Goal: Task Accomplishment & Management: Manage account settings

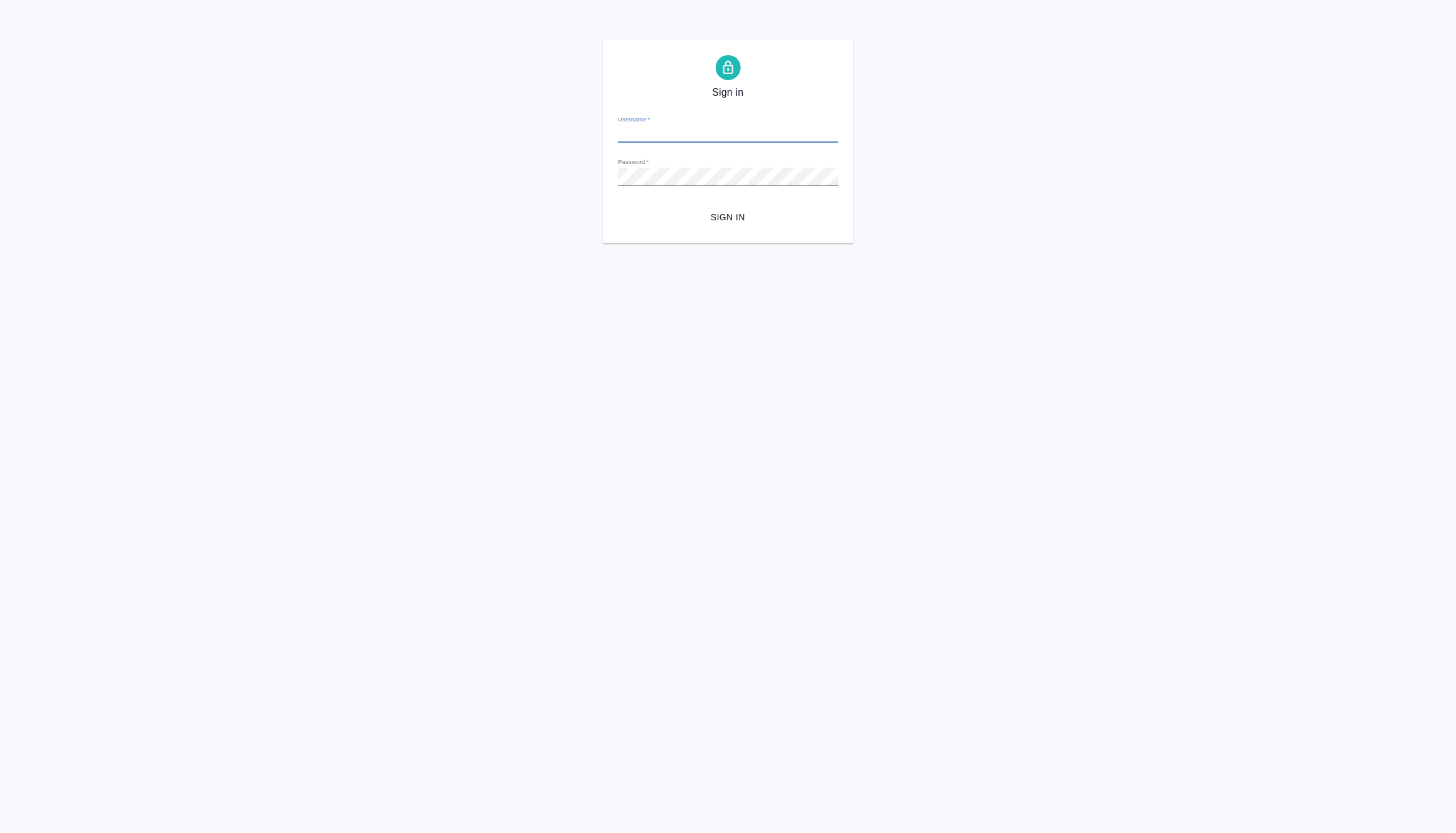
type input "m.matveeva@awatera.com"
click at [734, 218] on span "Sign in" at bounding box center [728, 217] width 200 height 16
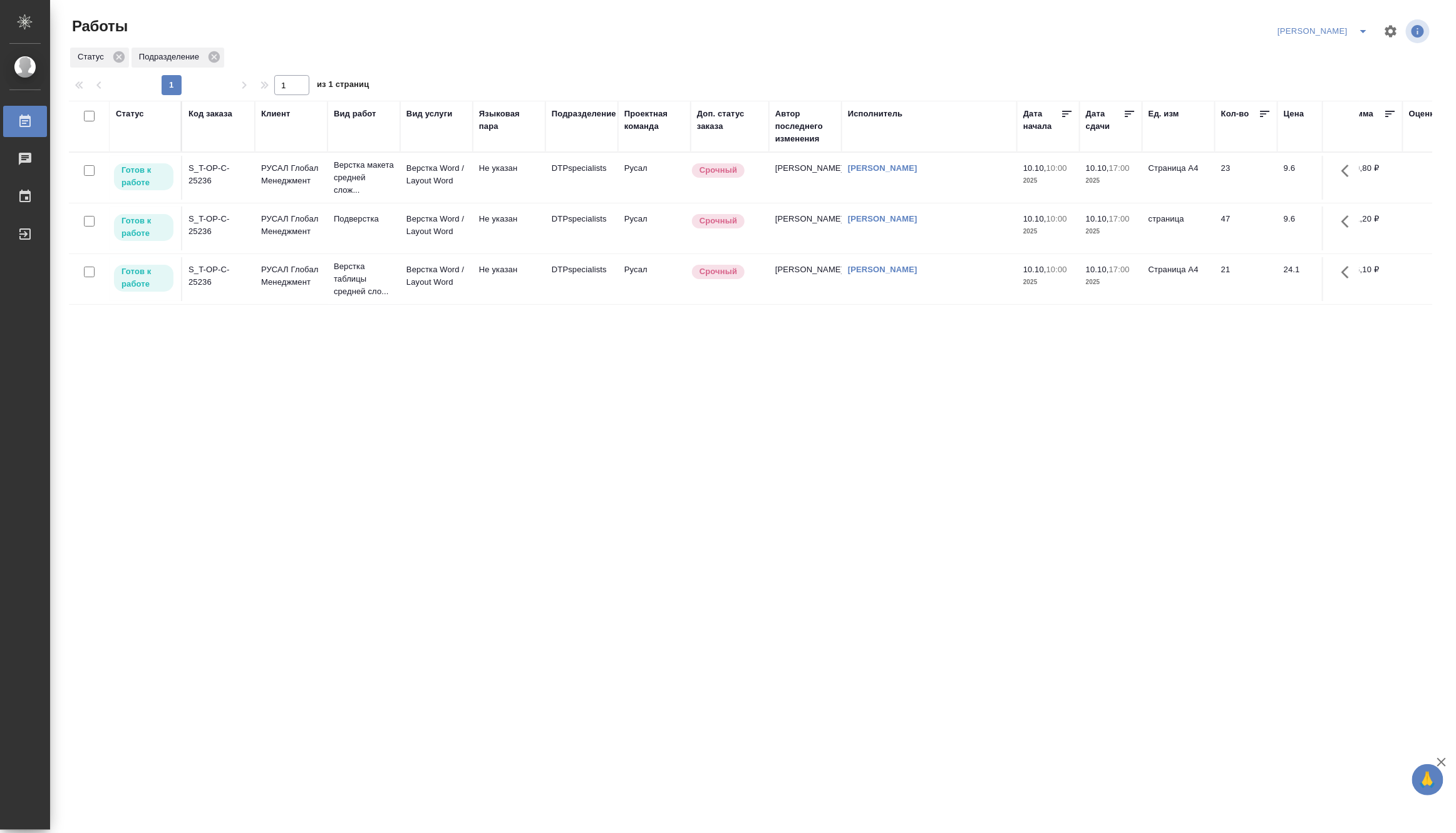
click at [1050, 172] on p "10:00" at bounding box center [1056, 168] width 21 height 9
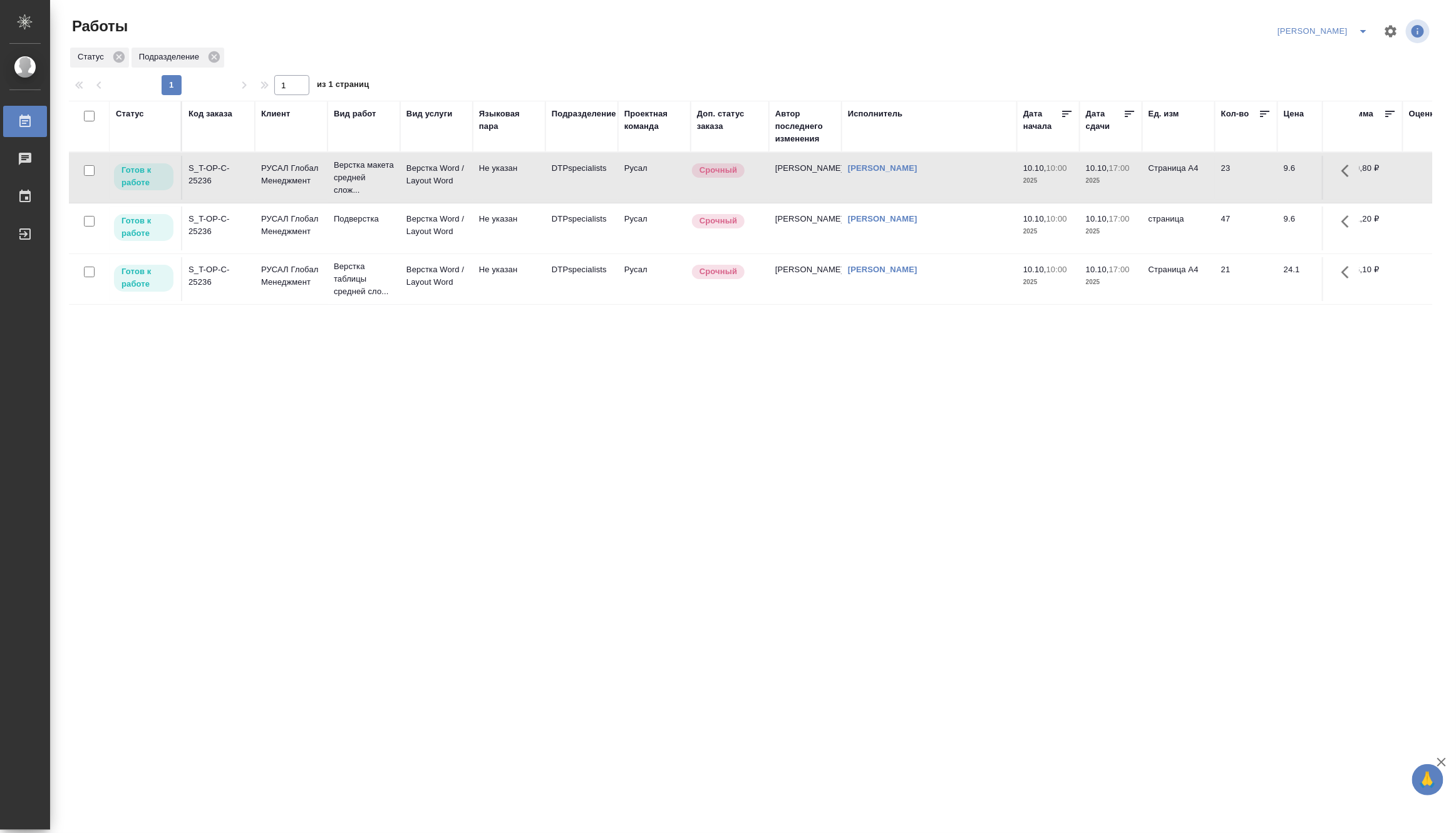
click at [1050, 172] on p "10:00" at bounding box center [1056, 168] width 21 height 9
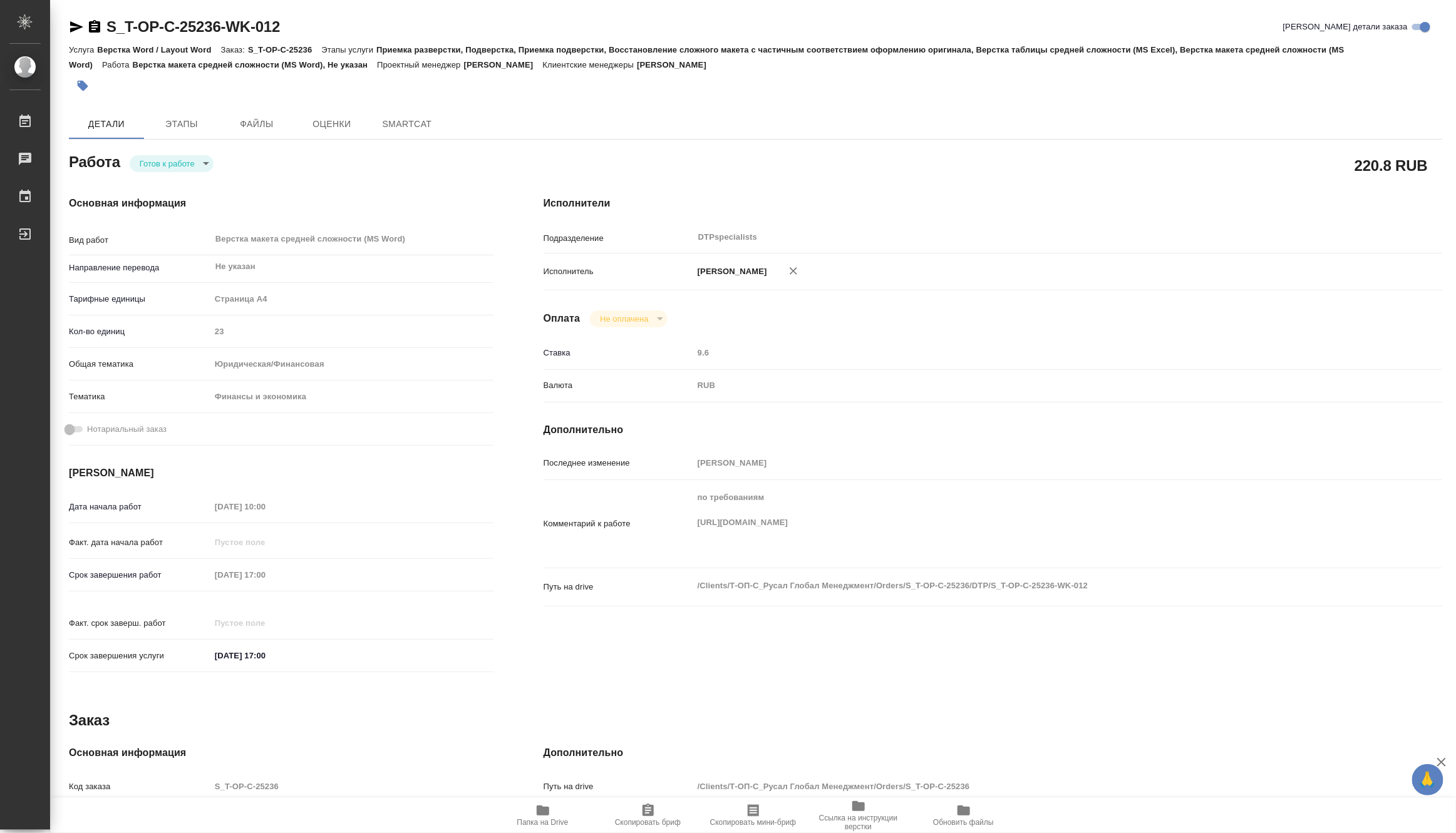
type textarea "x"
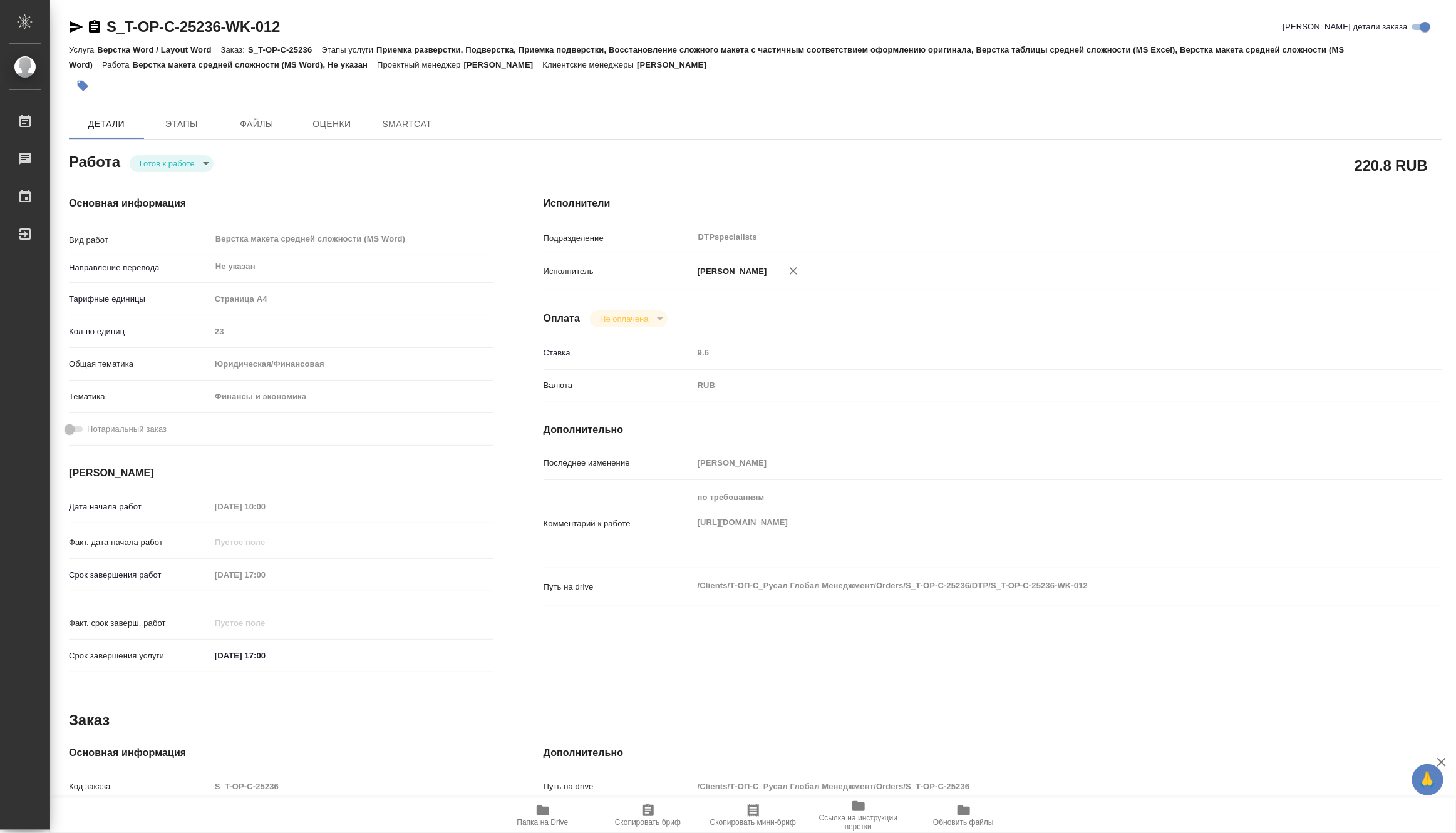
type textarea "x"
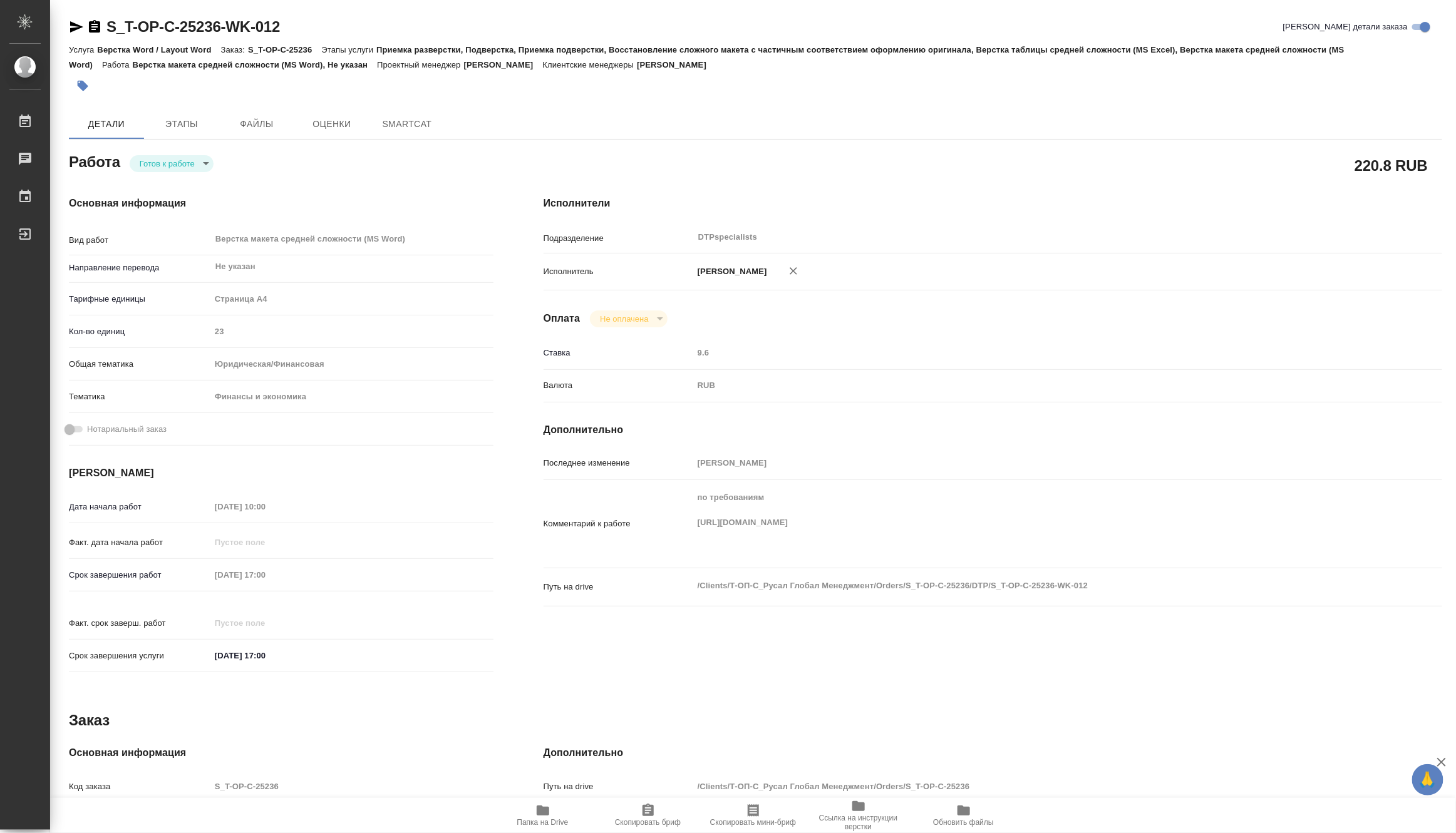
type textarea "x"
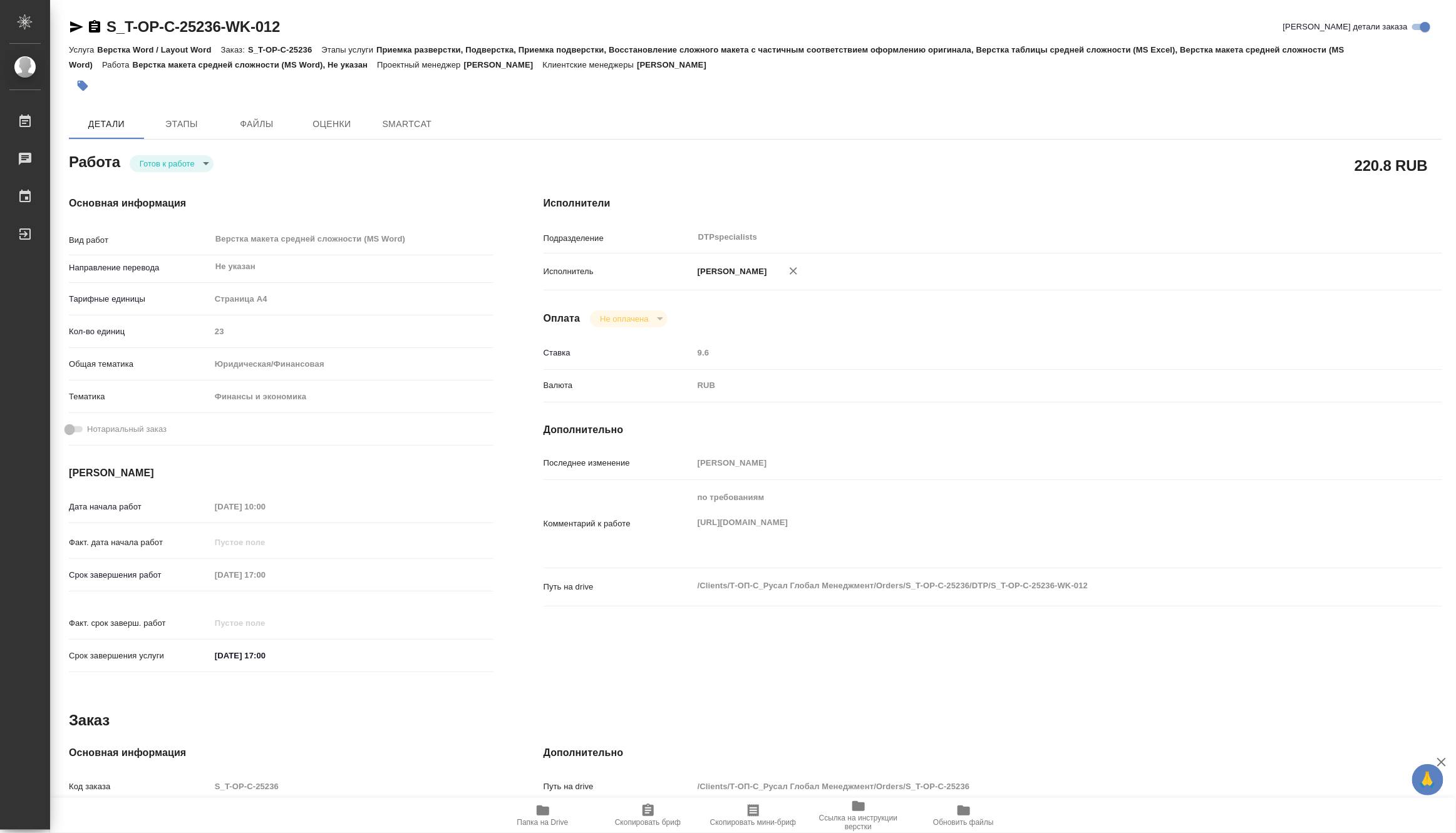
type textarea "x"
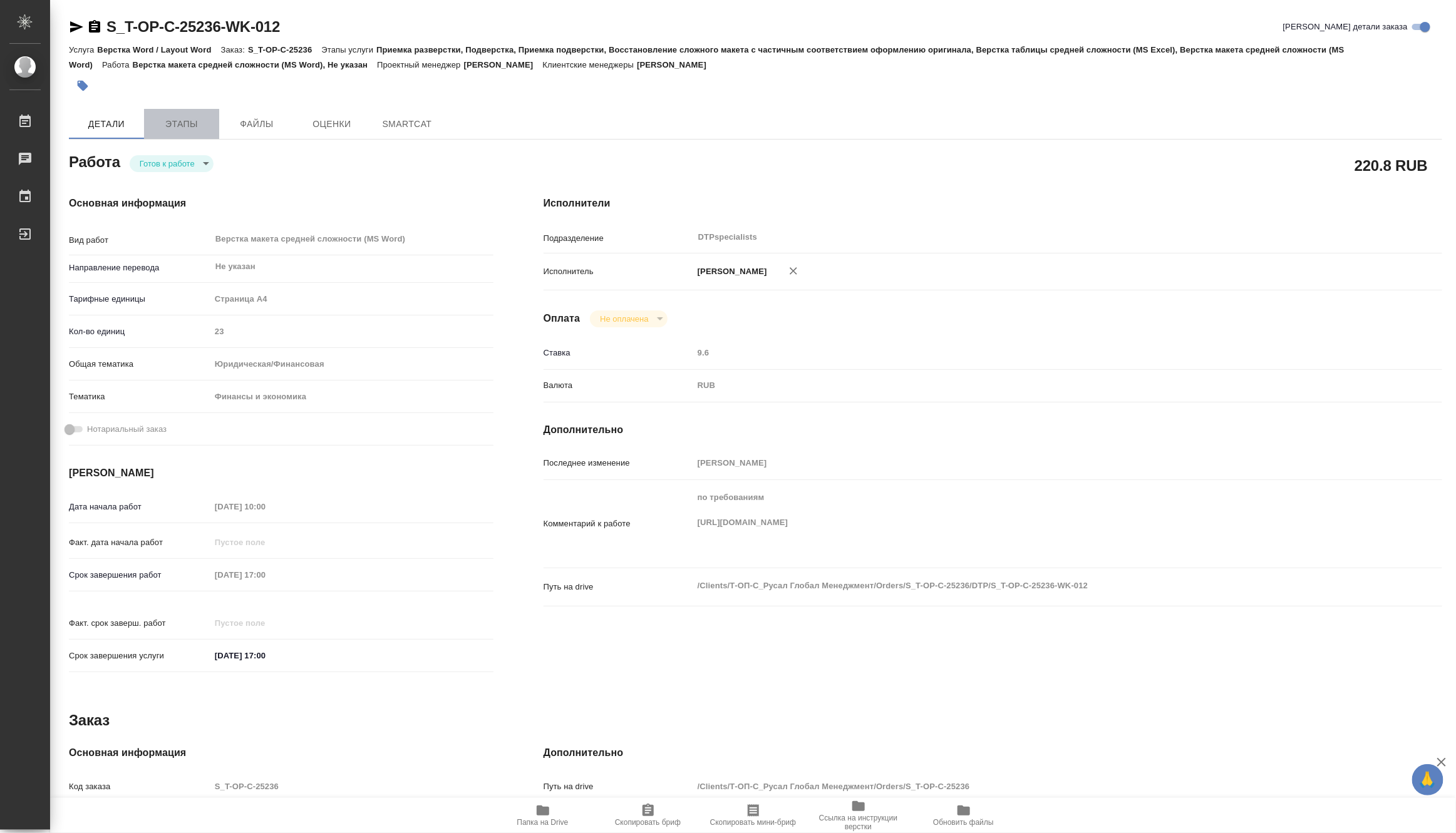
click at [189, 116] on span "Этапы" at bounding box center [182, 124] width 60 height 16
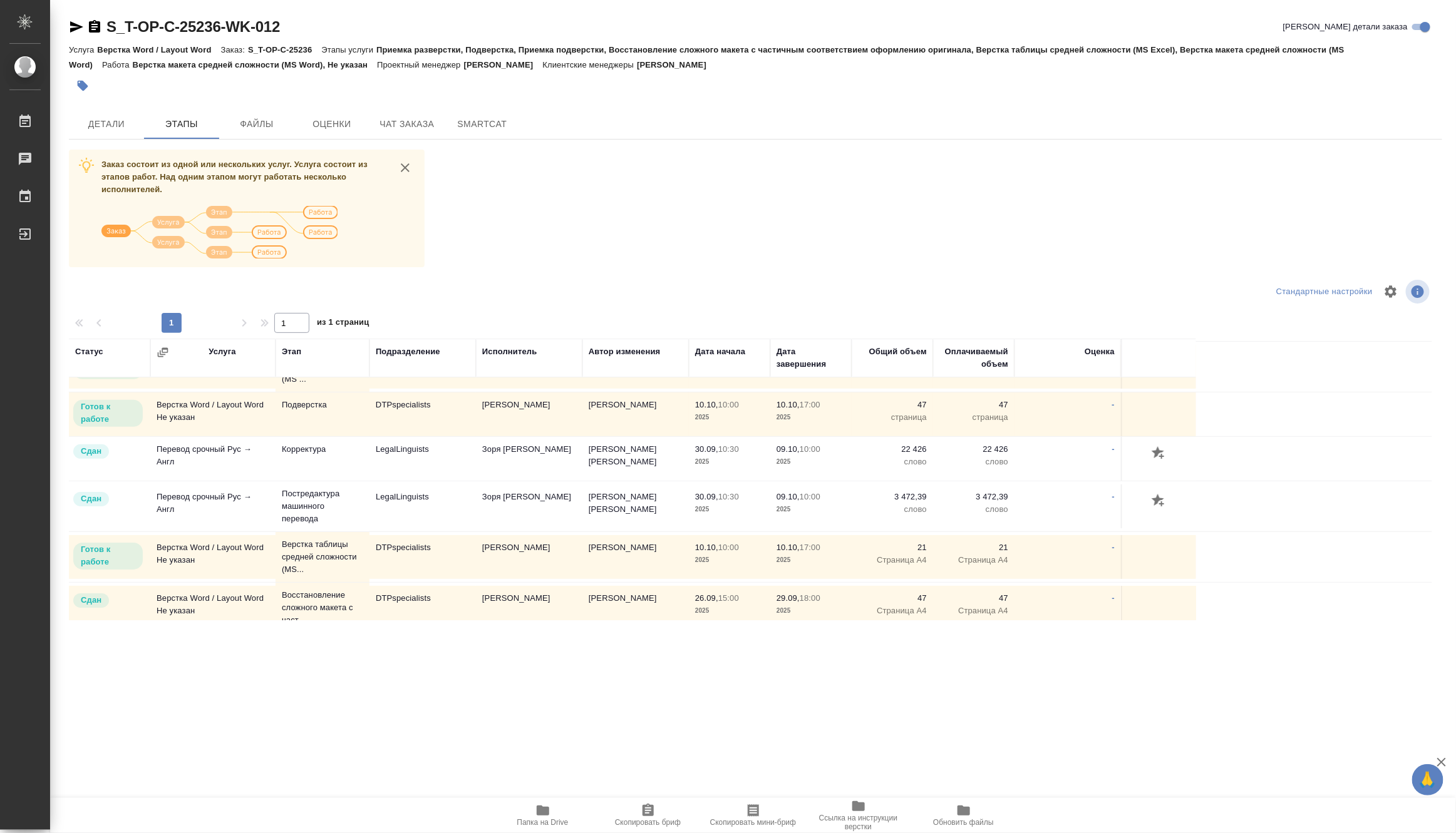
scroll to position [50, 0]
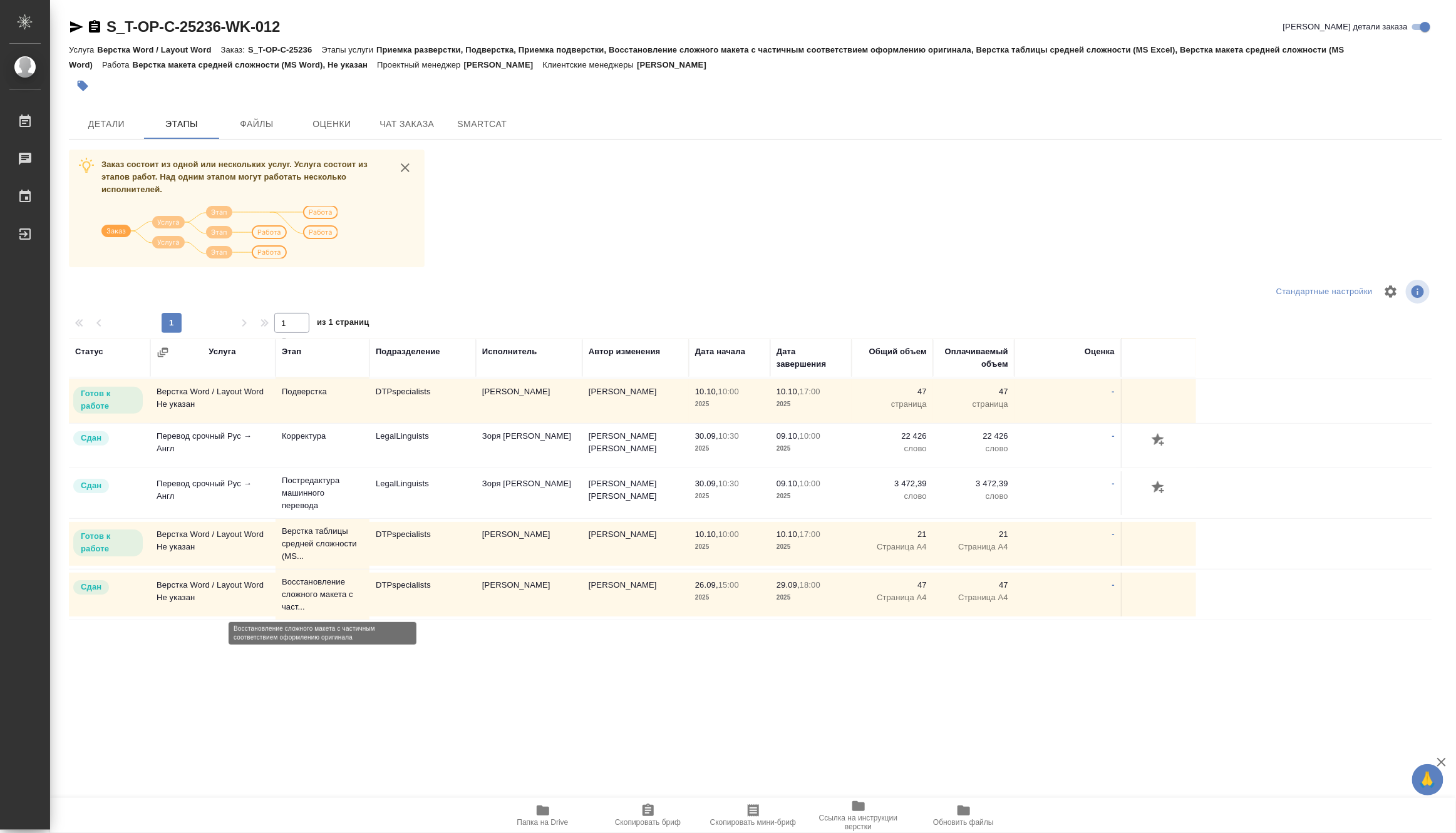
click at [334, 597] on p "Восстановление сложного макета с част..." at bounding box center [322, 595] width 81 height 38
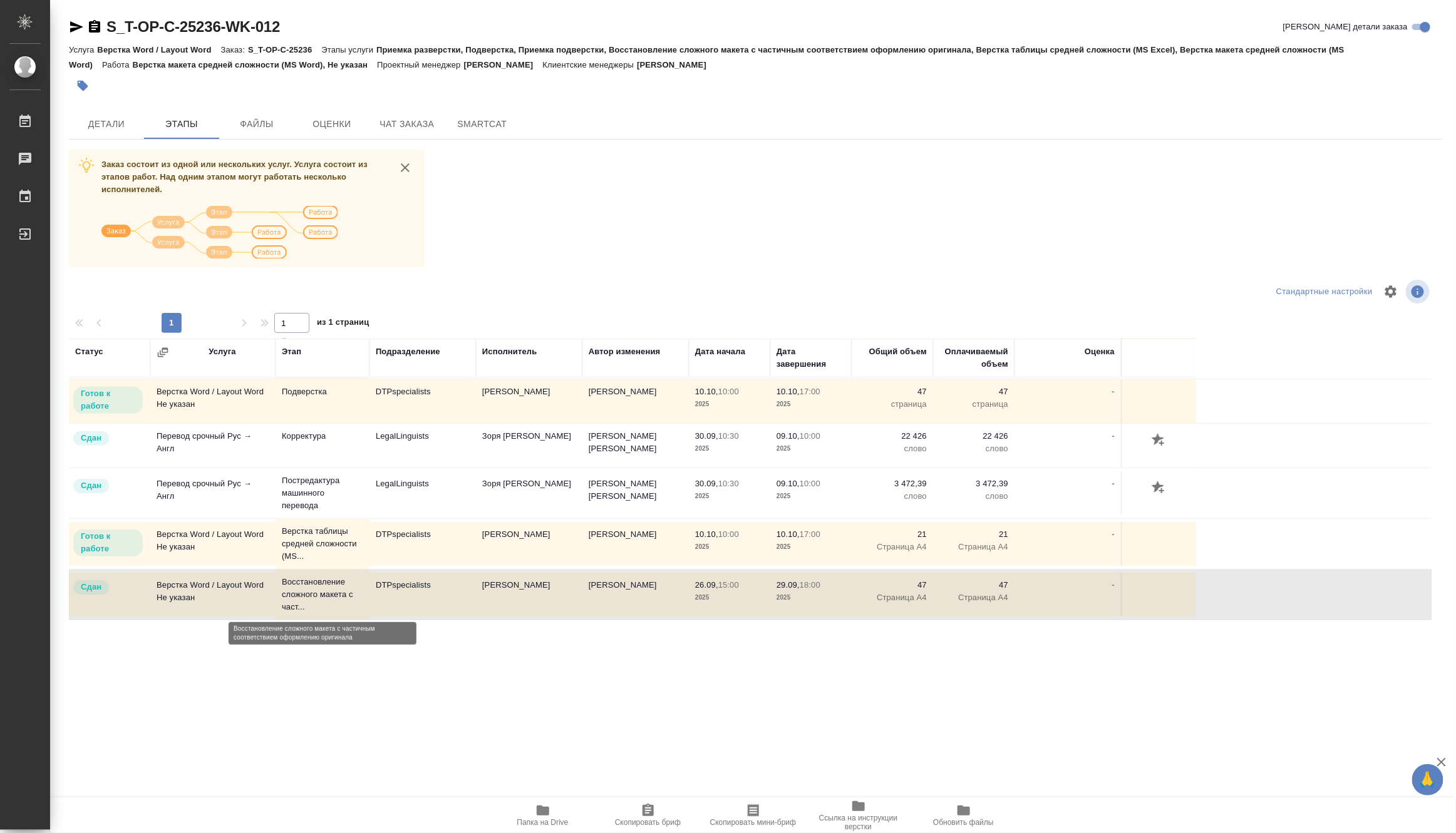
click at [334, 597] on p "Восстановление сложного макета с част..." at bounding box center [322, 595] width 81 height 38
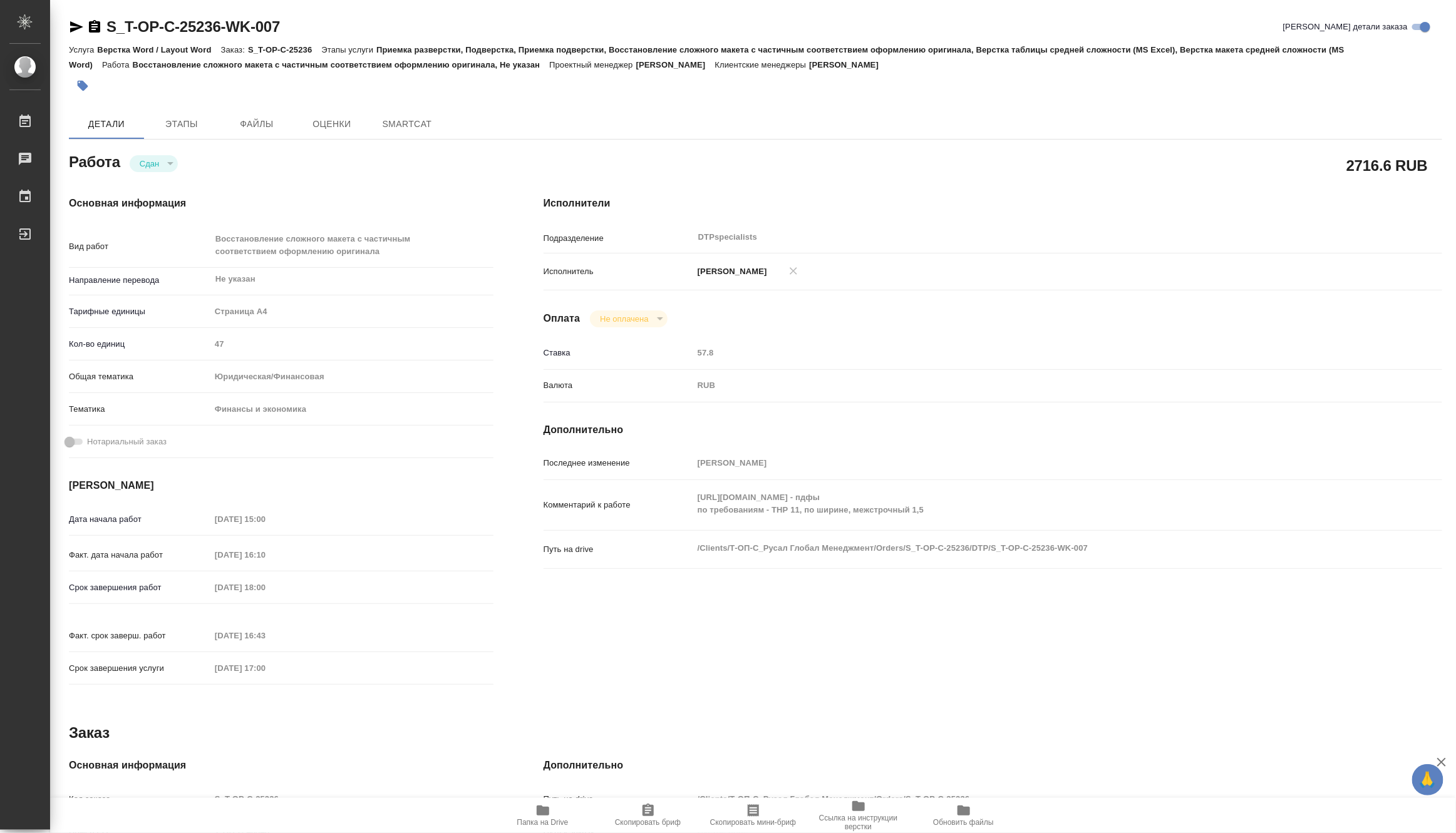
type textarea "x"
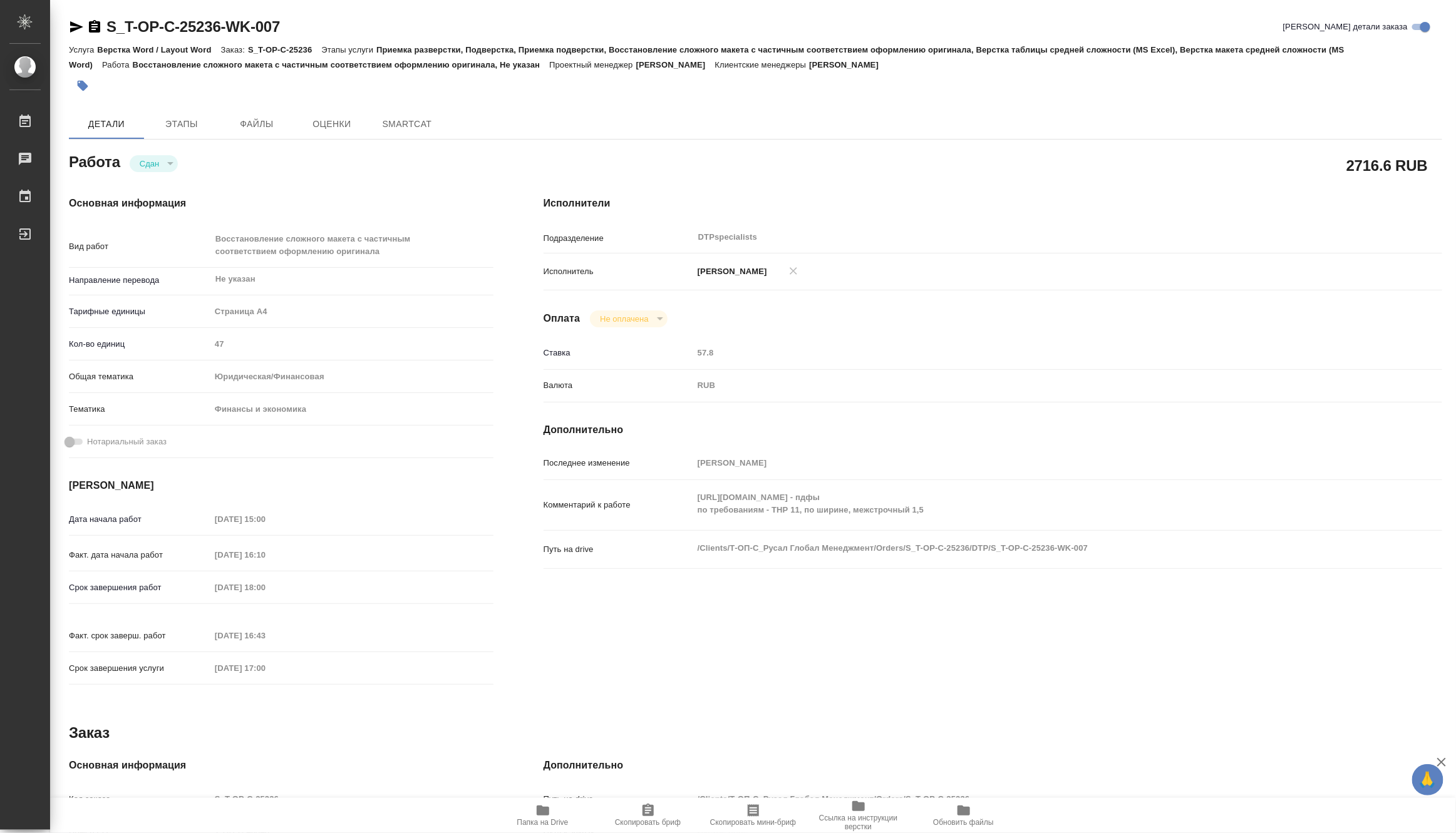
type textarea "x"
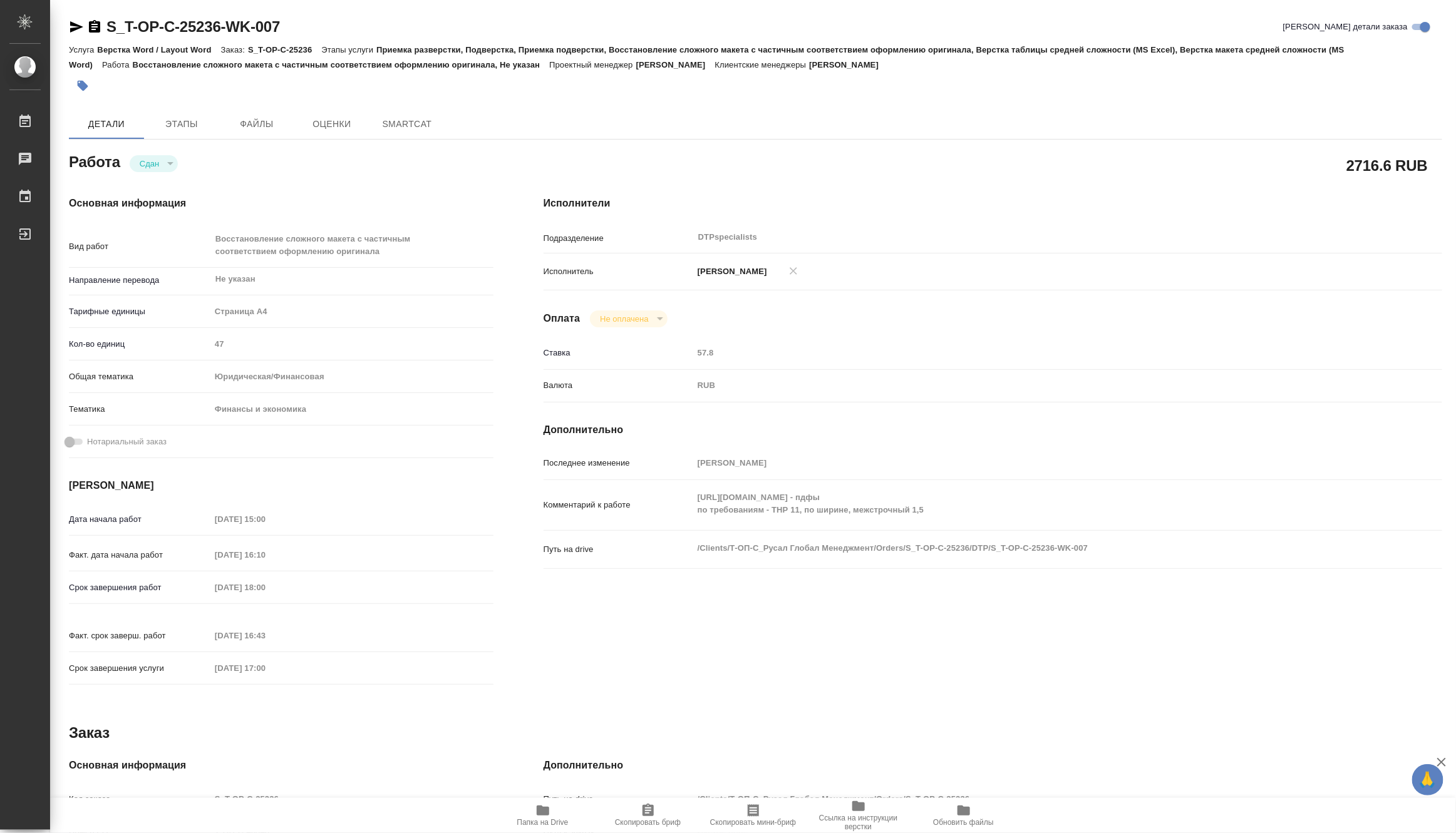
type textarea "x"
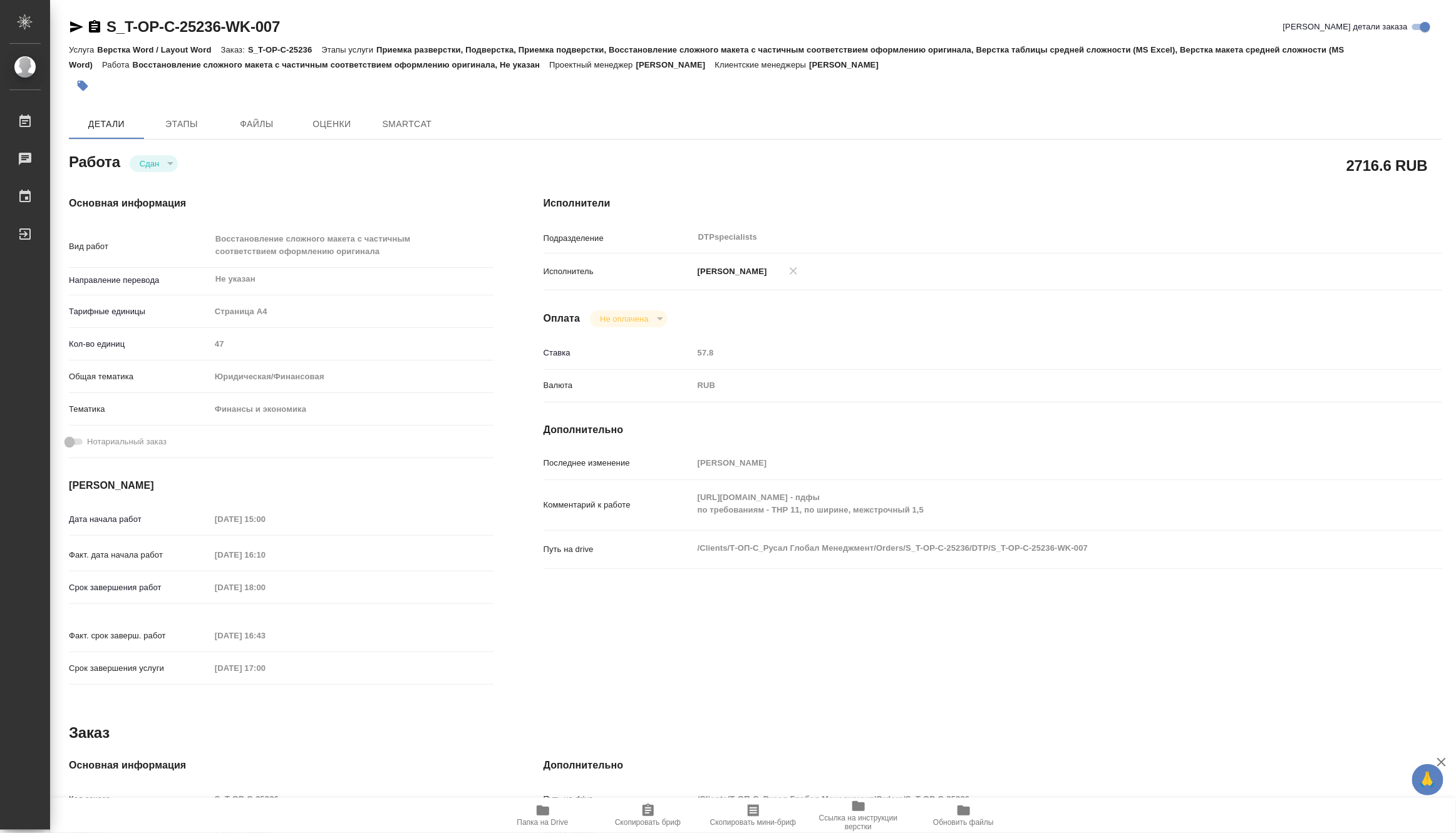
type textarea "x"
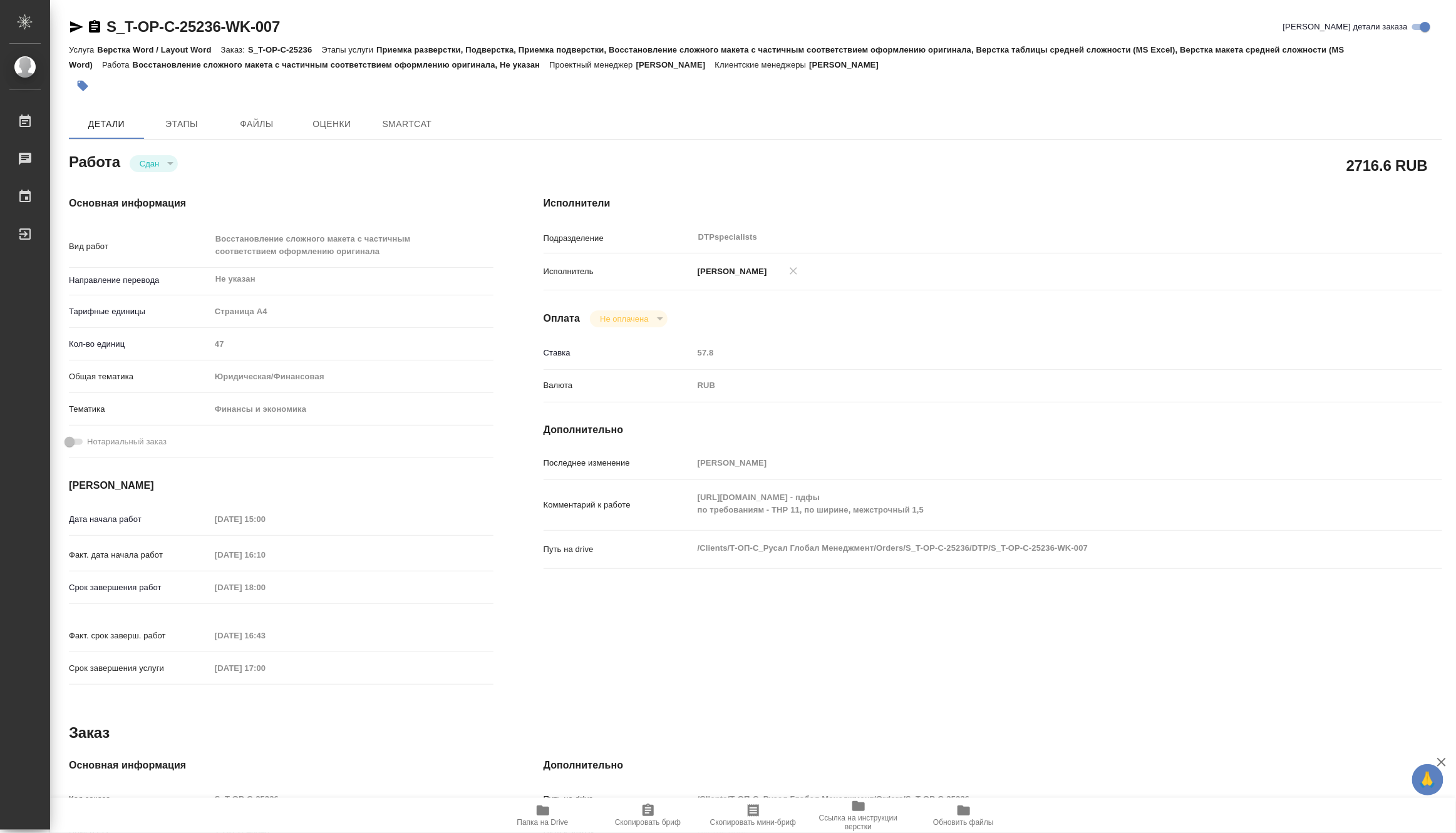
type textarea "x"
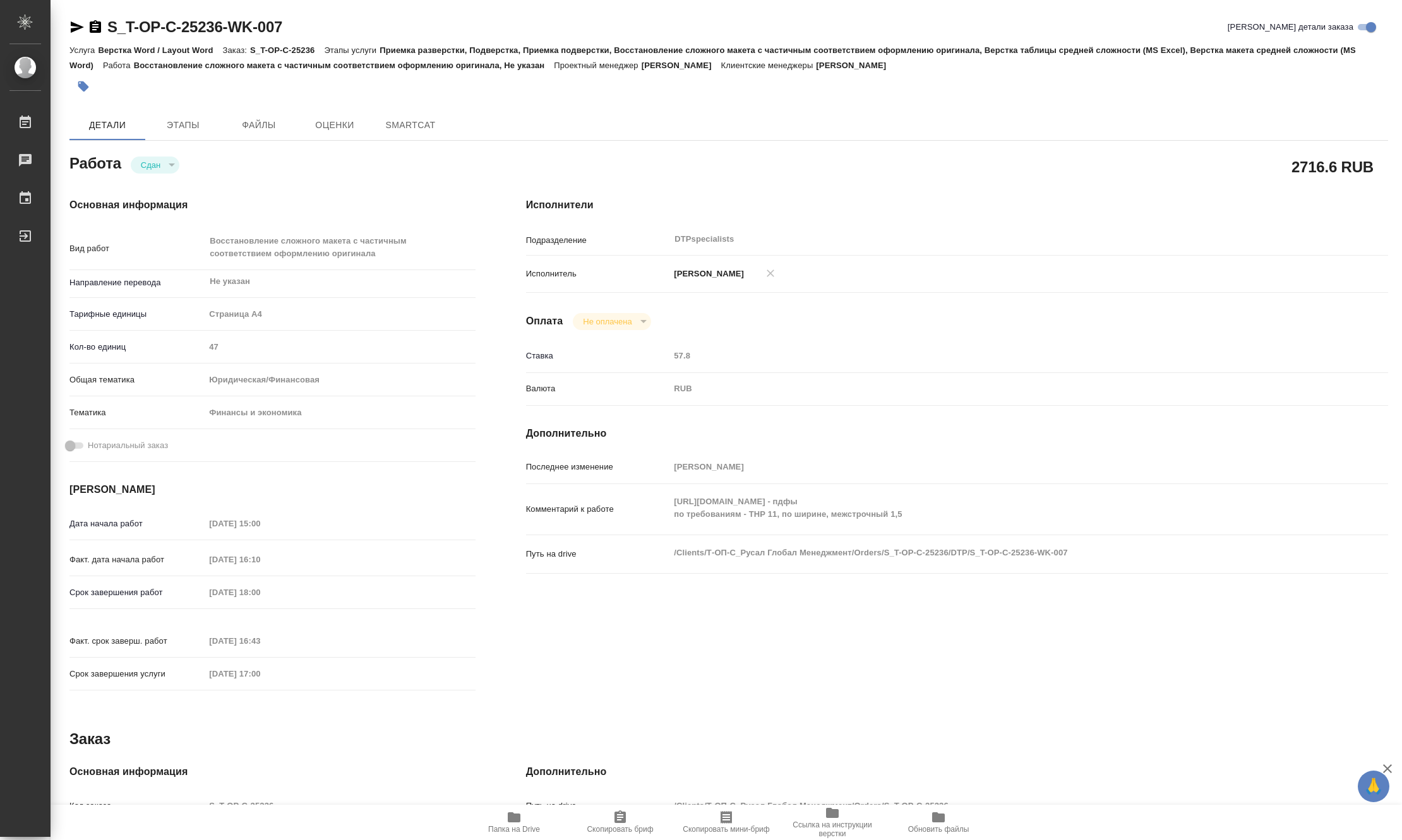
type textarea "x"
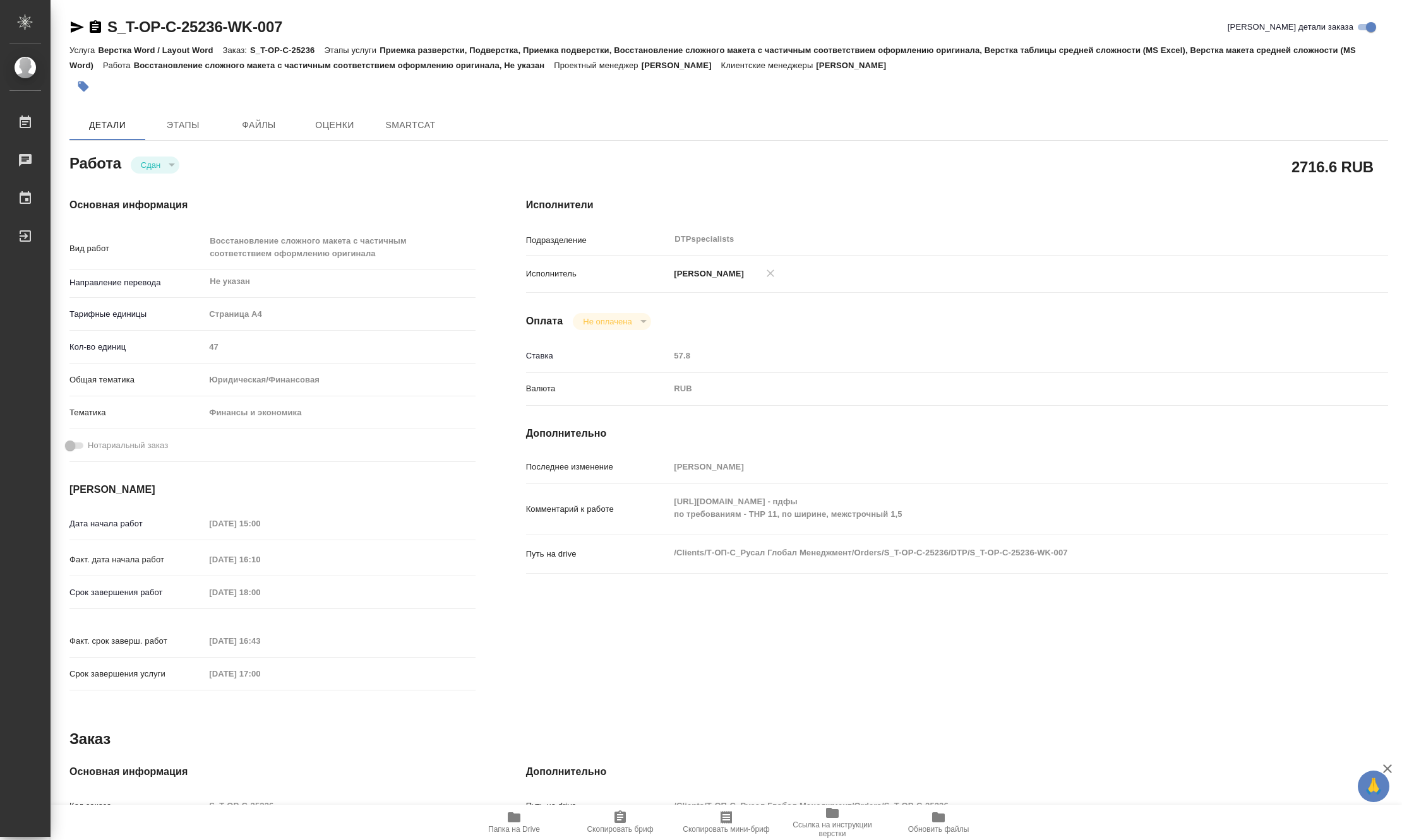
type textarea "x"
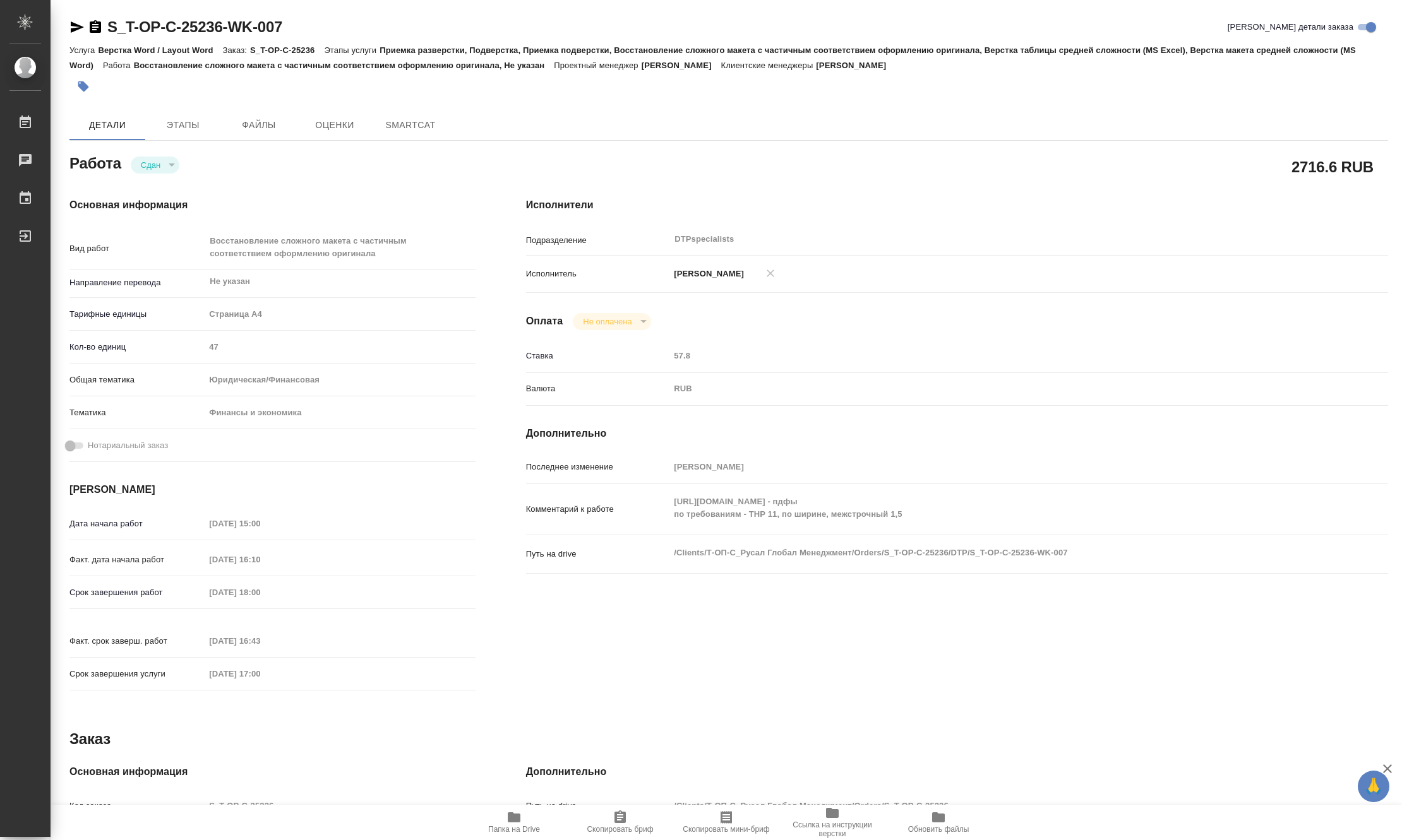
type textarea "x"
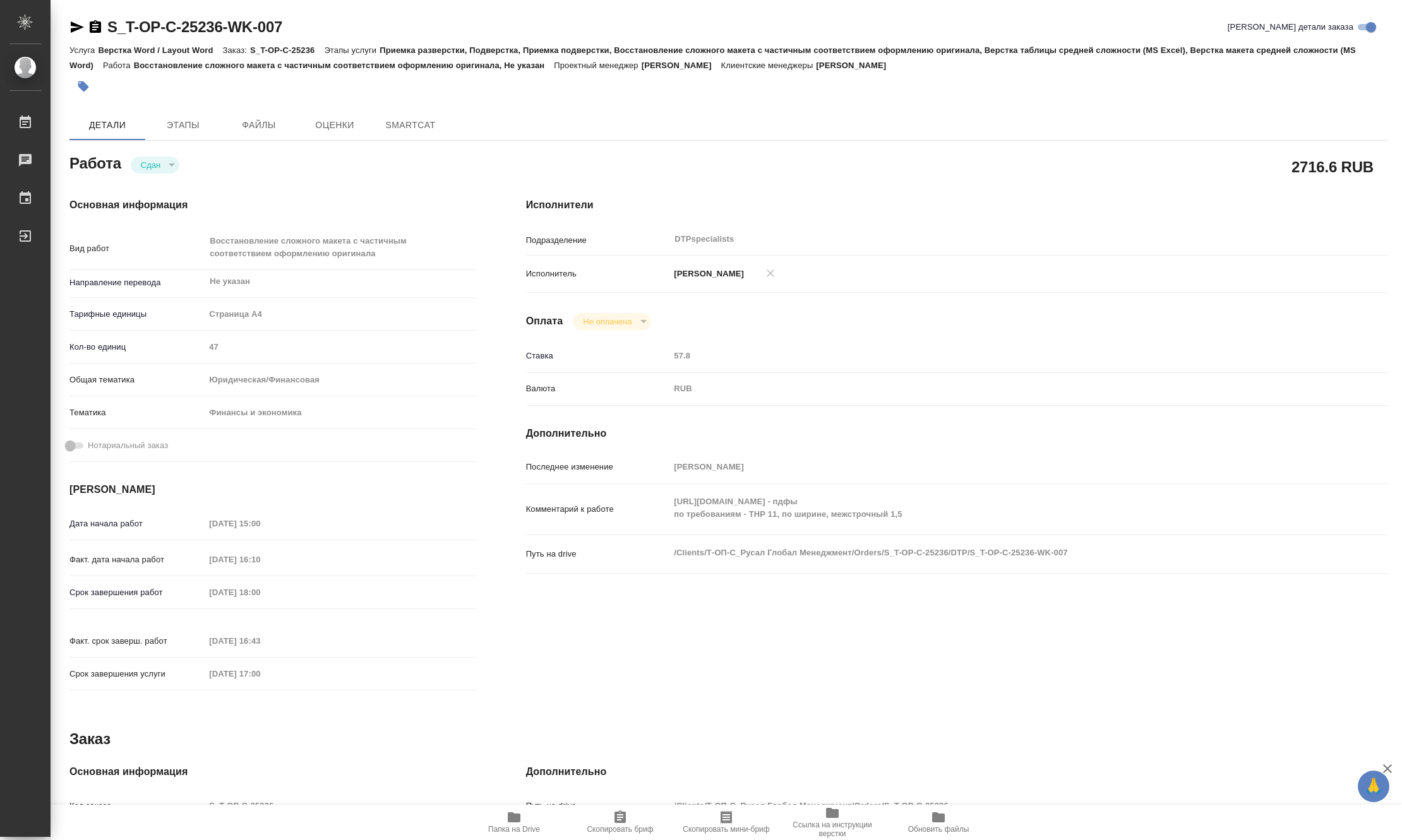
type textarea "x"
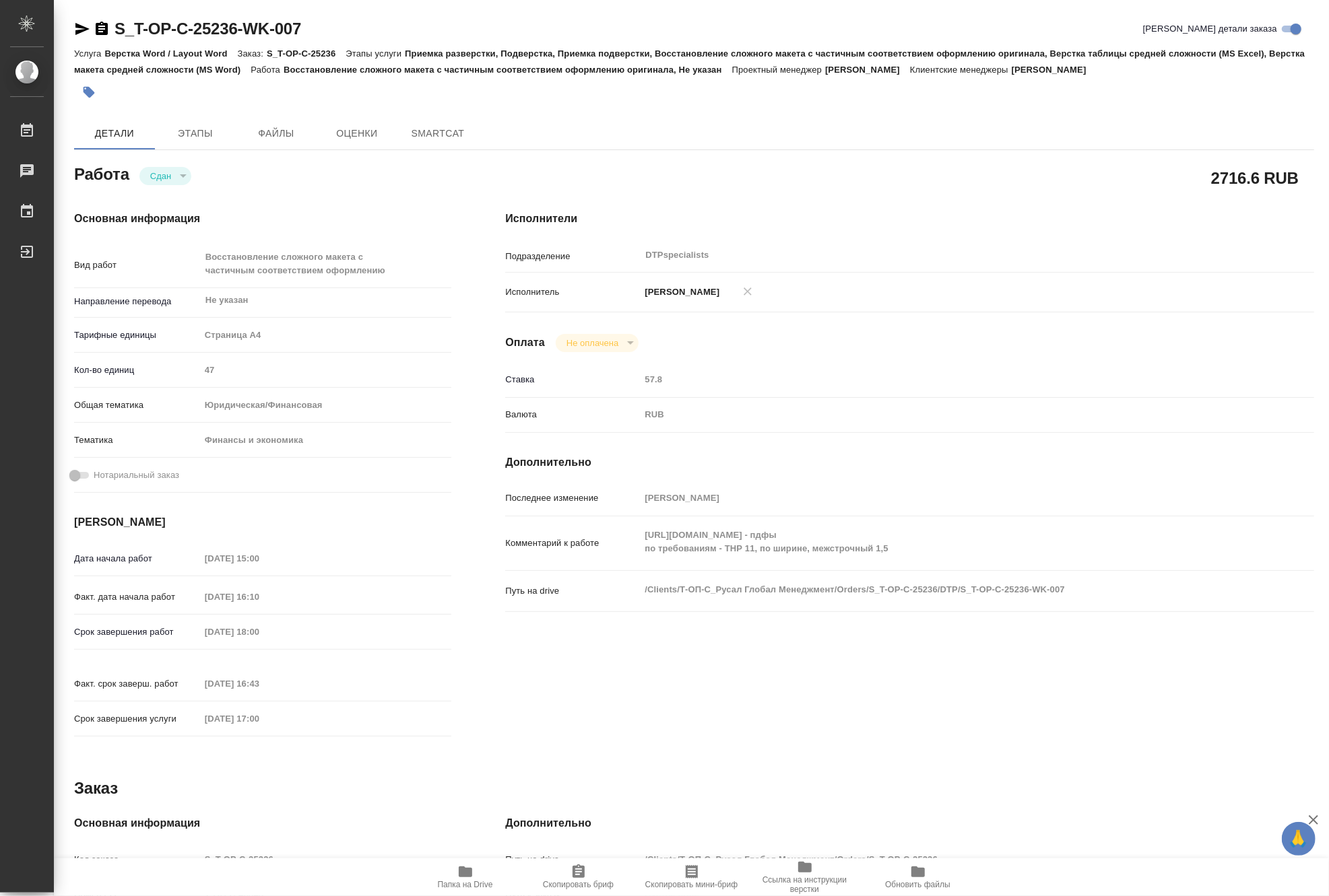
type textarea "x"
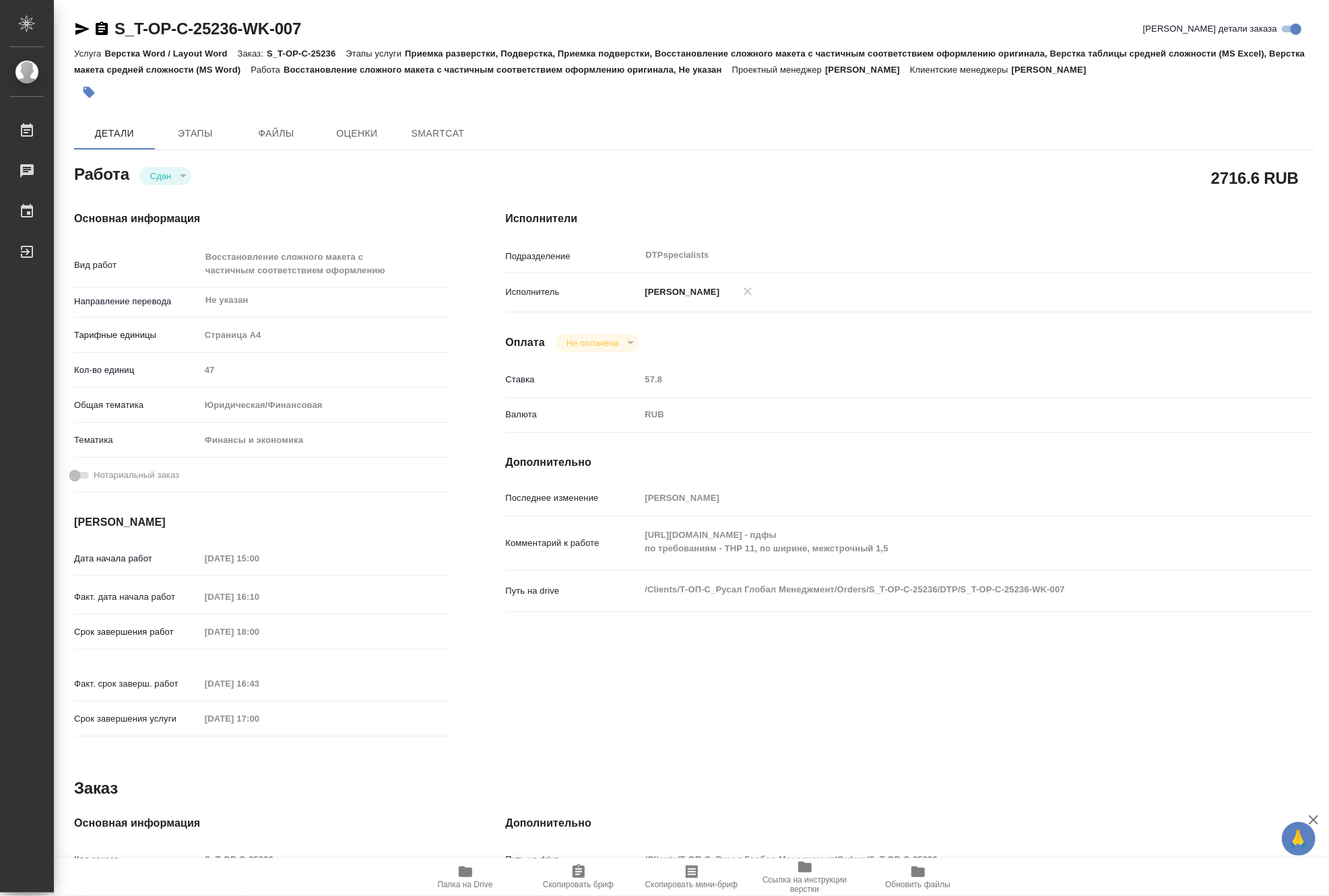
type textarea "x"
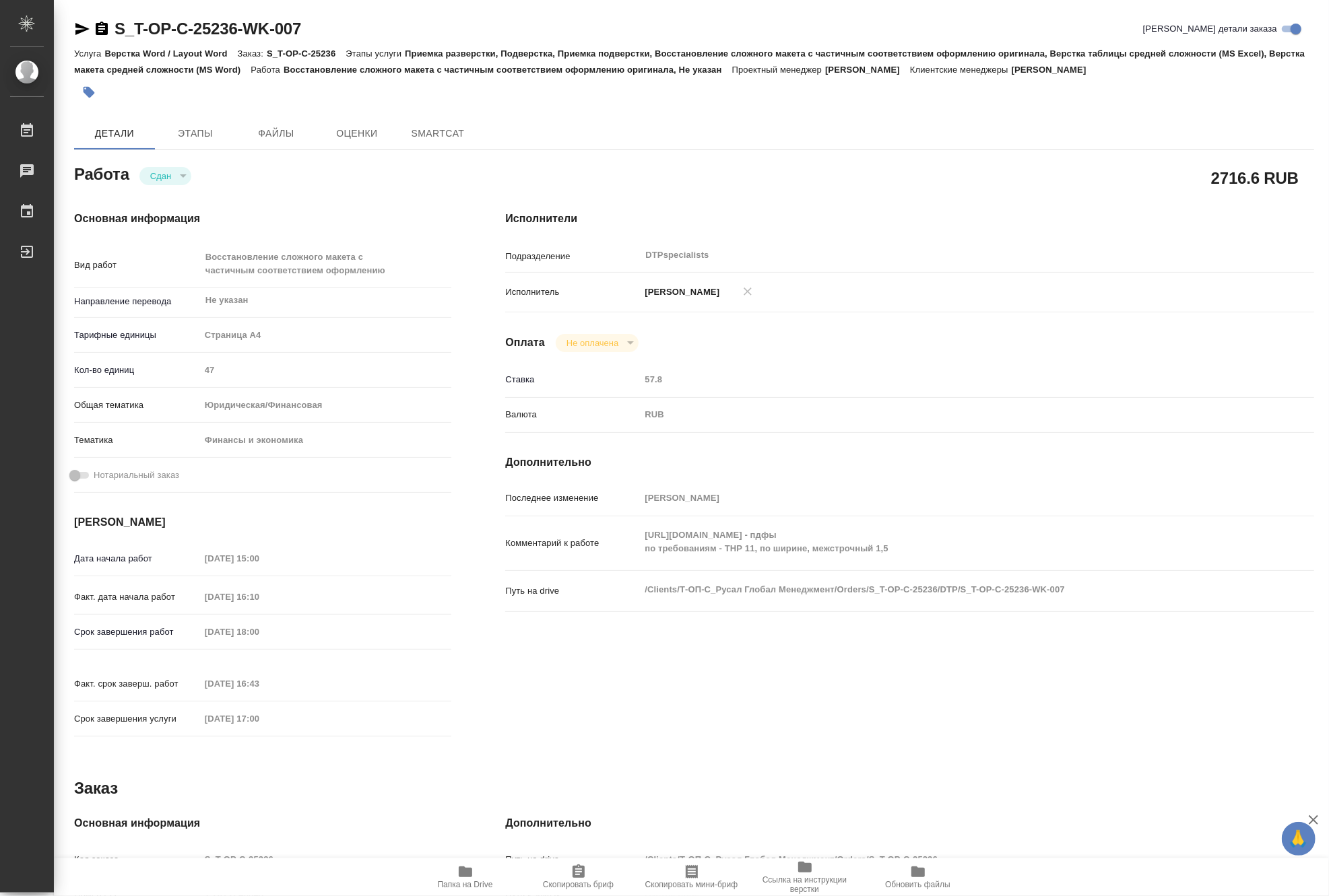
type textarea "x"
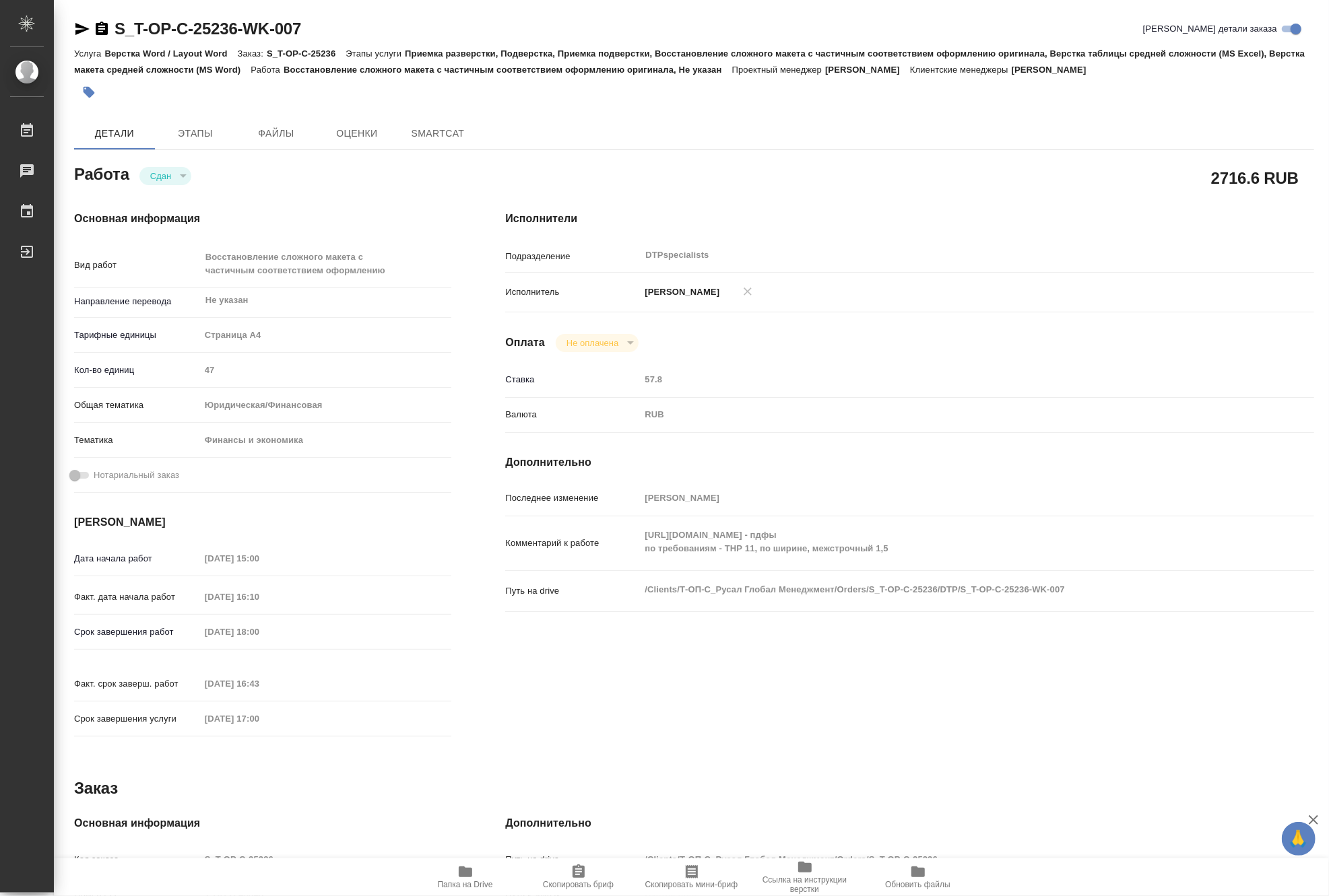
type textarea "x"
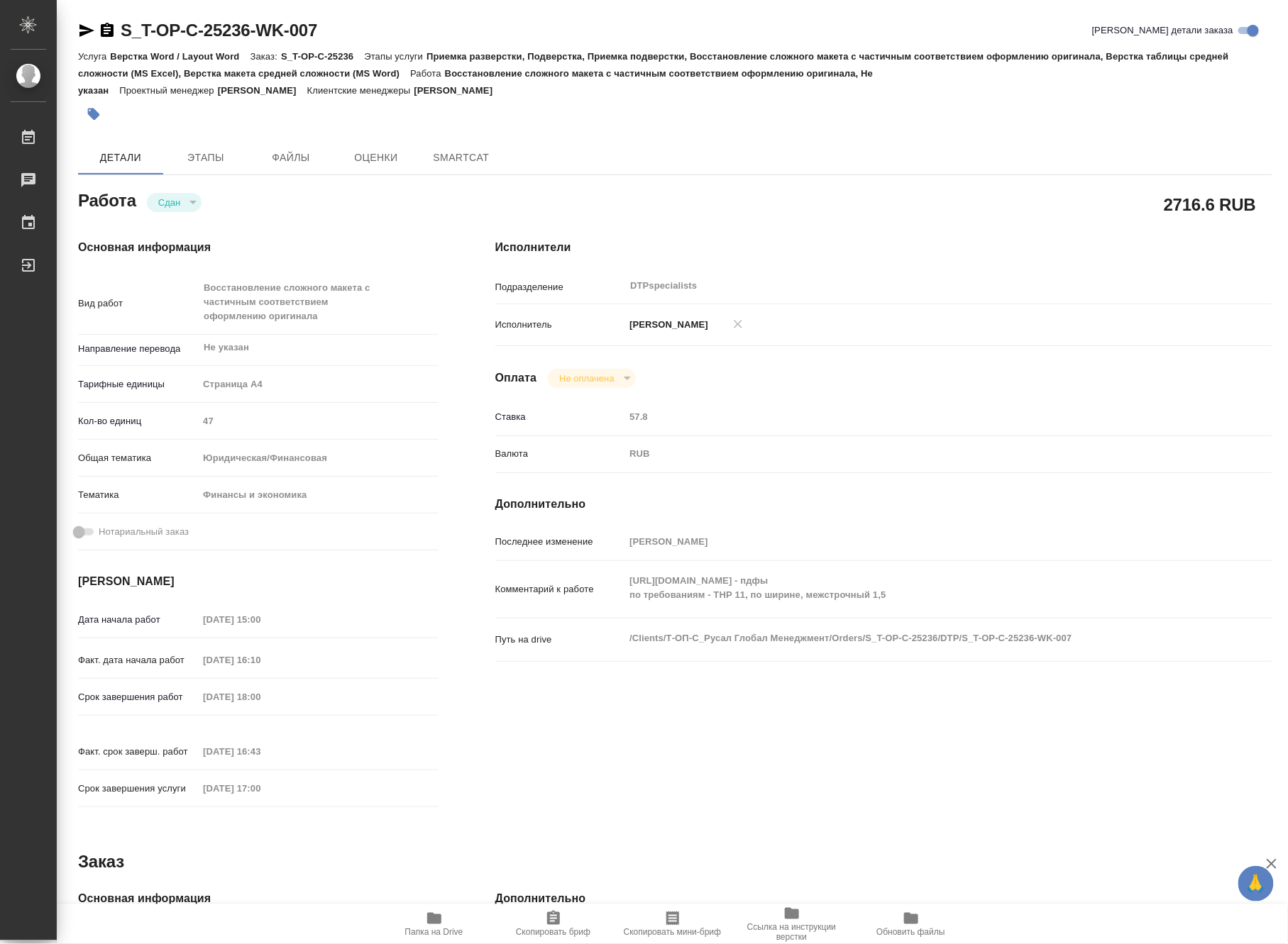
type textarea "x"
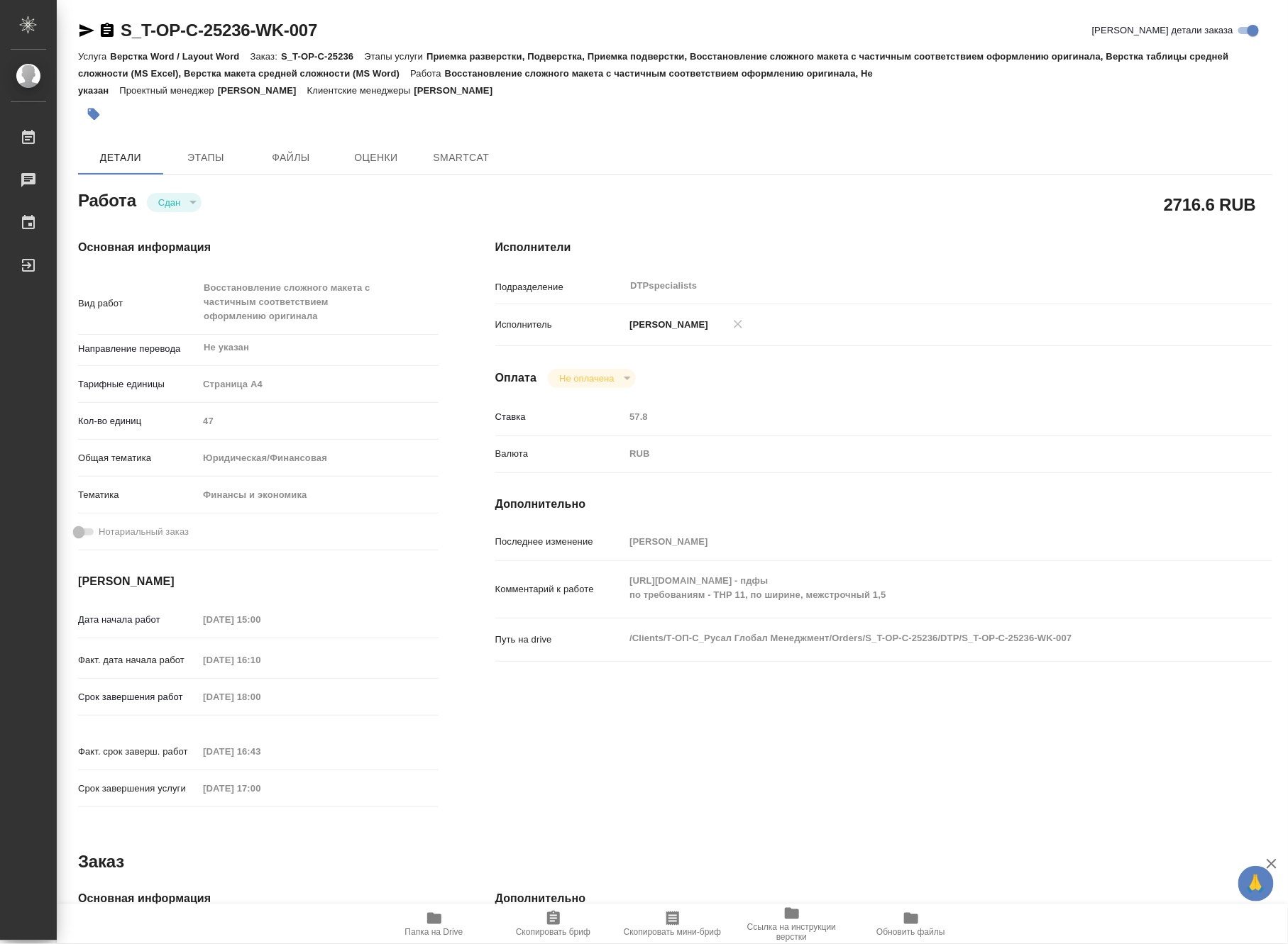
type textarea "x"
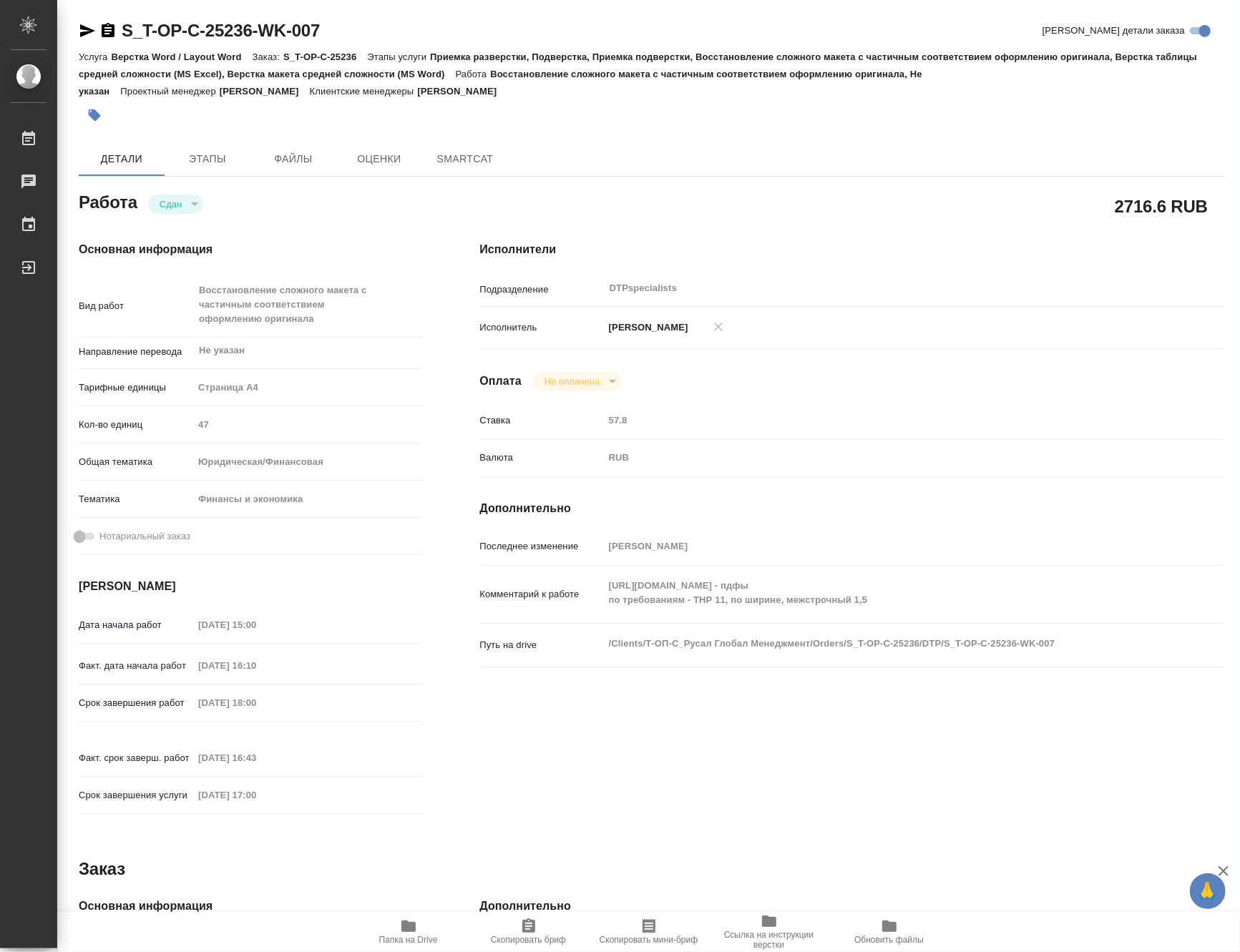
type textarea "x"
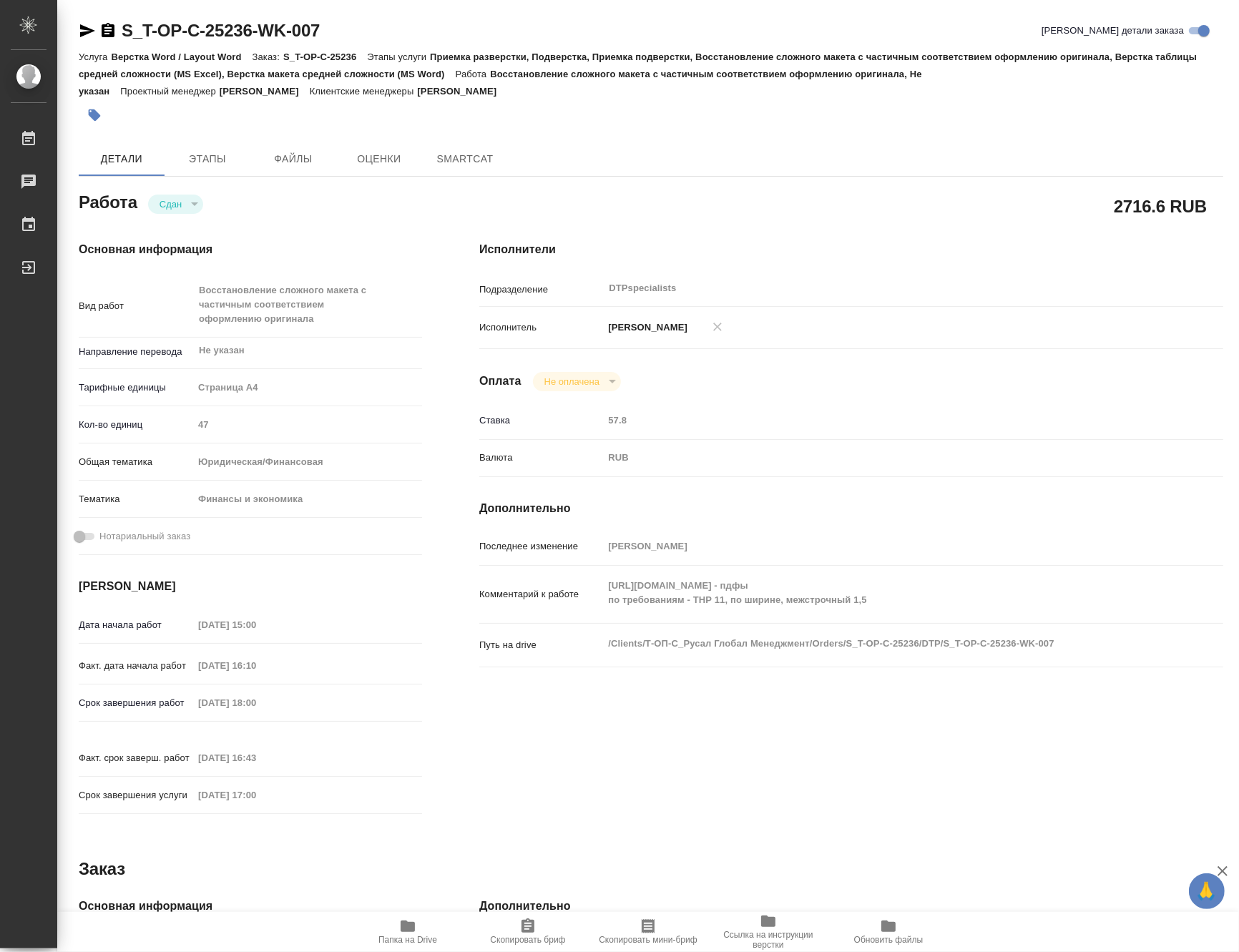
type textarea "x"
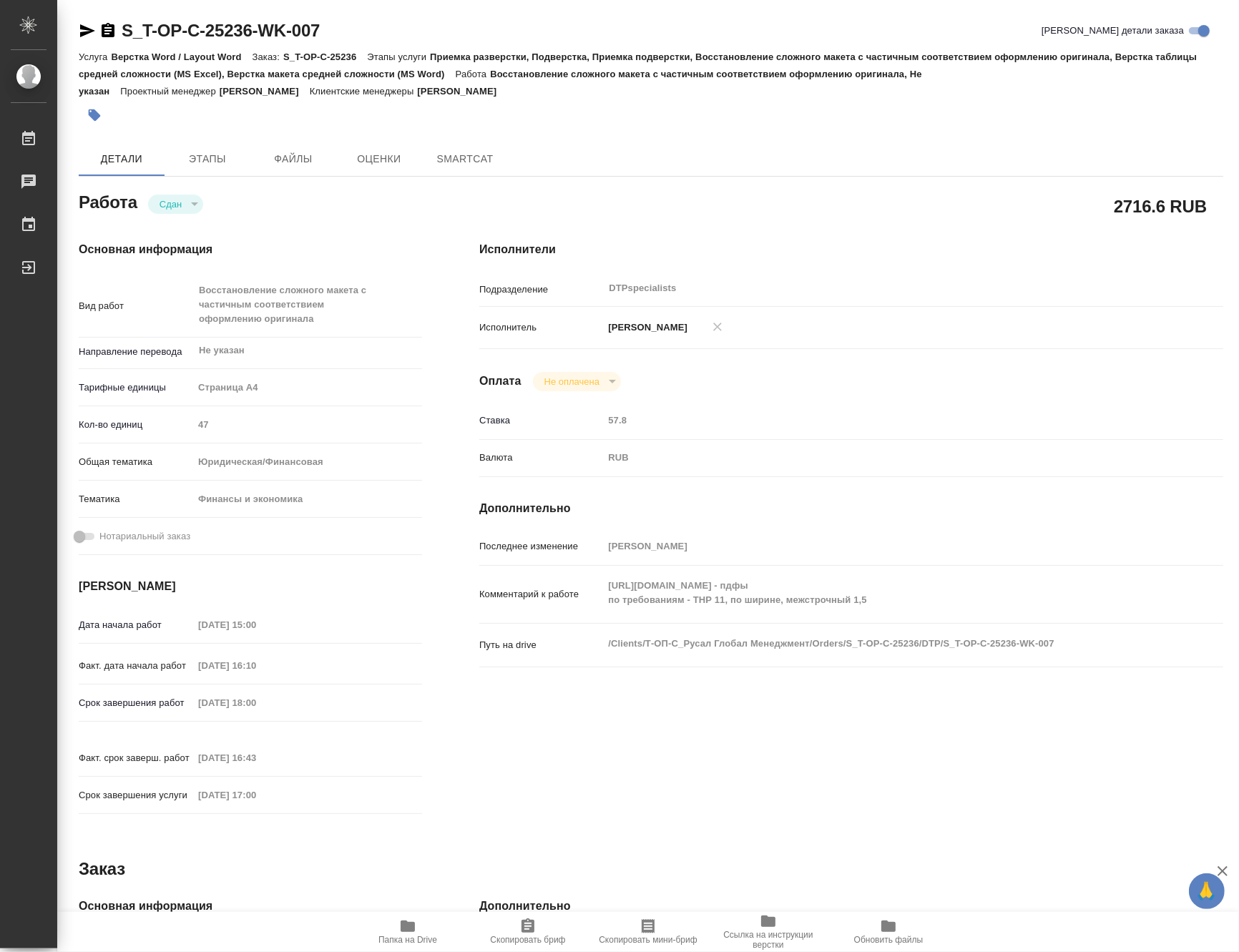
type textarea "x"
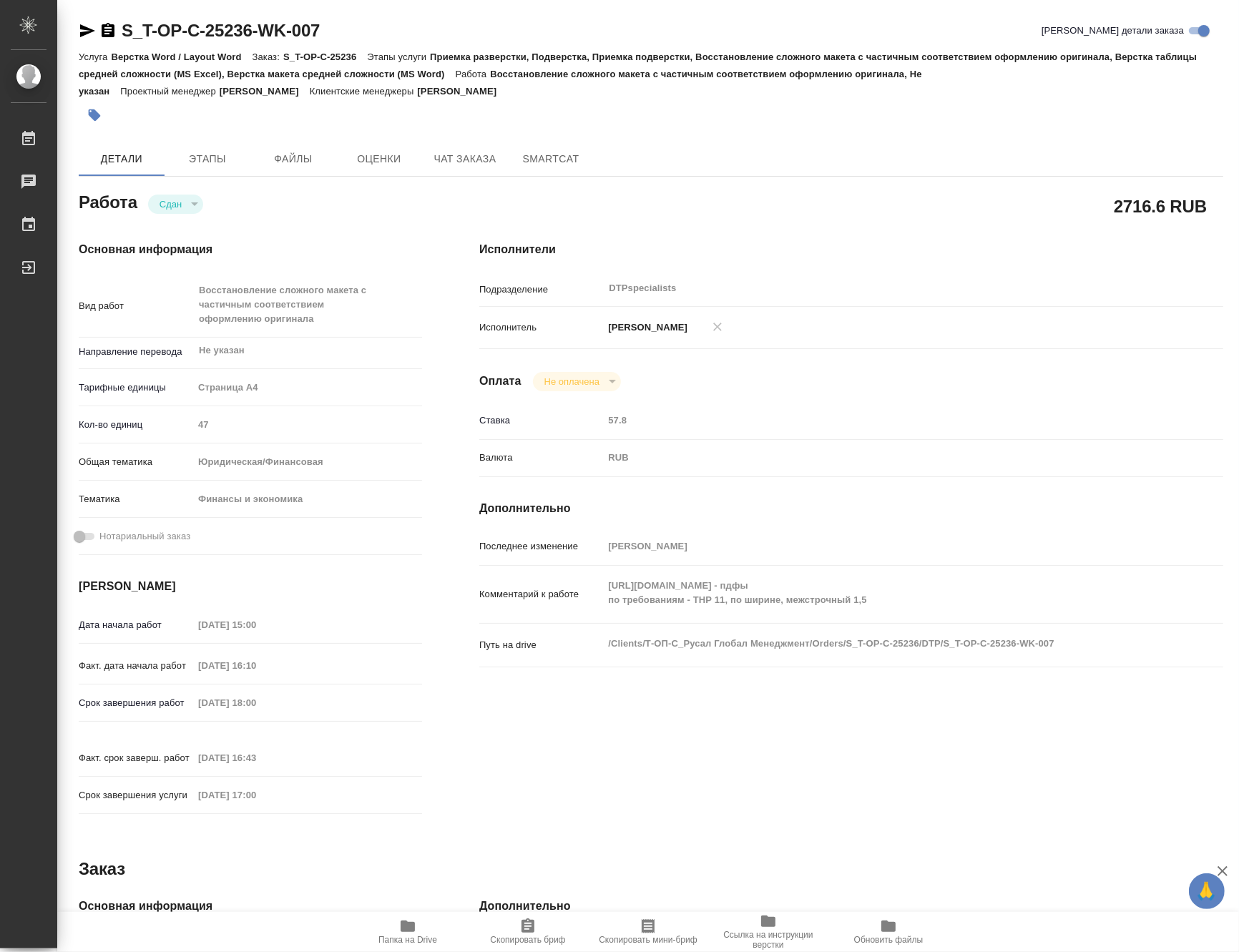
type textarea "x"
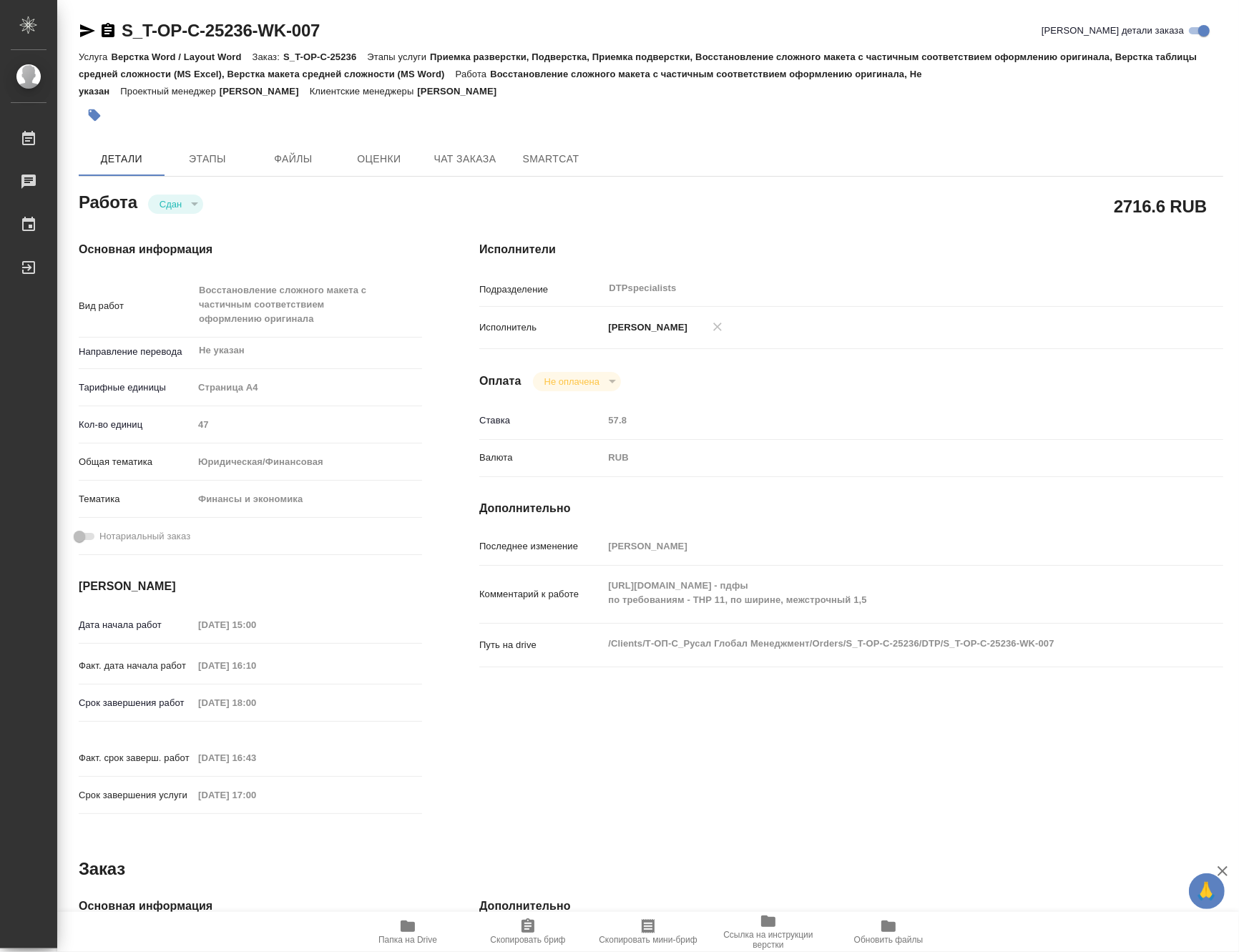
click at [459, 216] on div "Исполнители Подразделение DTPspecialists ​ Исполнитель Матвеева Мария Вячеславо…" at bounding box center [851, 533] width 801 height 640
type textarea "x"
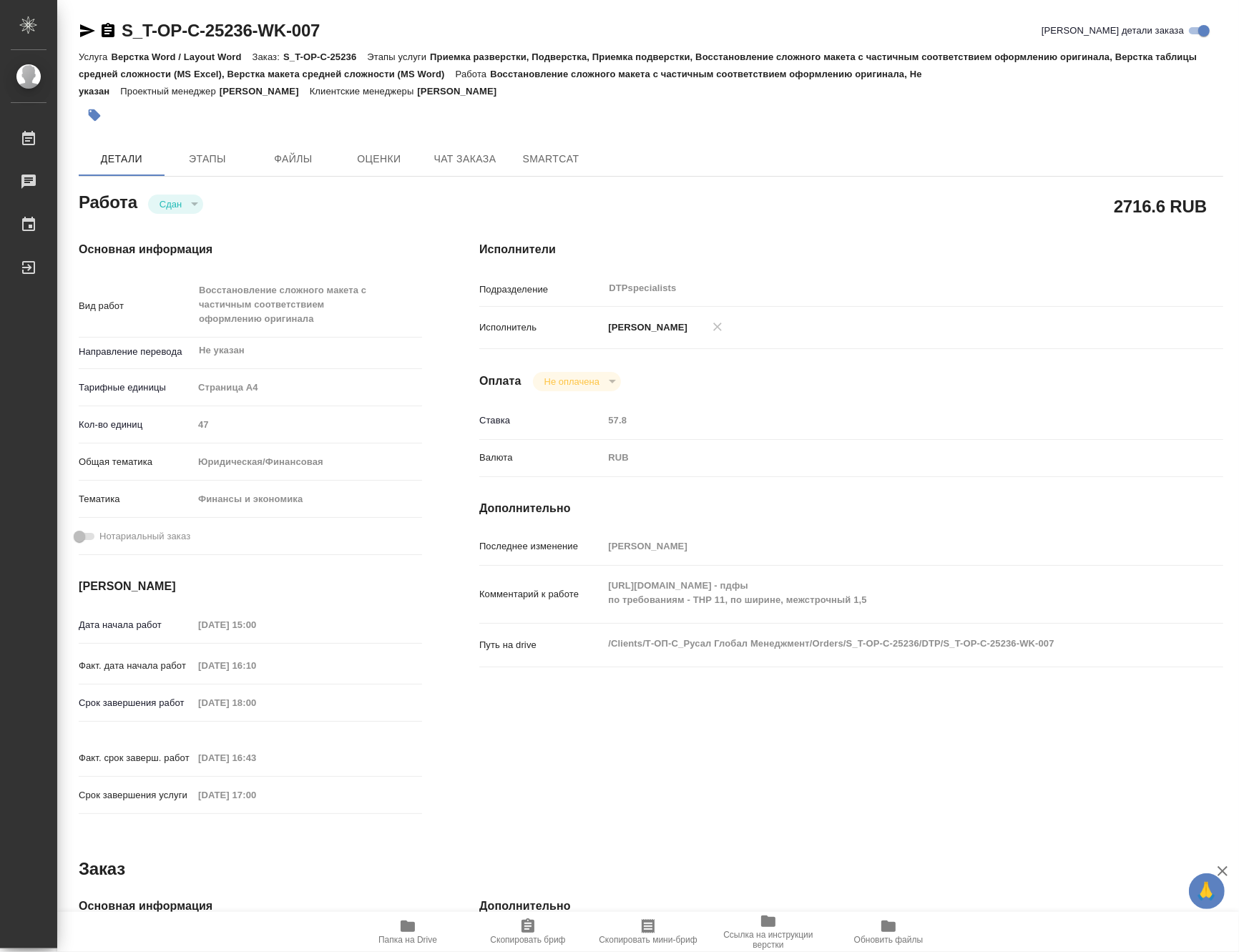
type textarea "x"
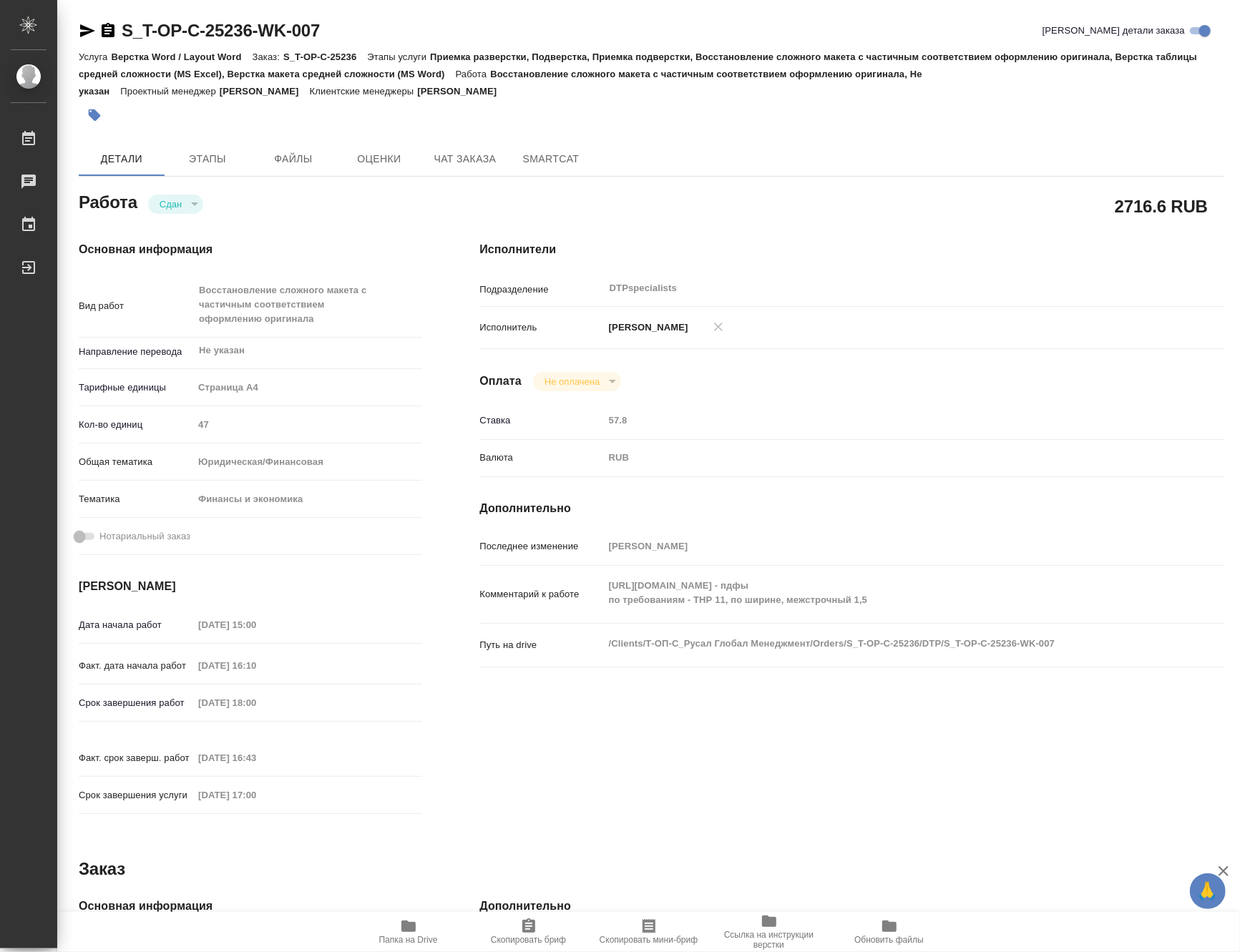
type textarea "x"
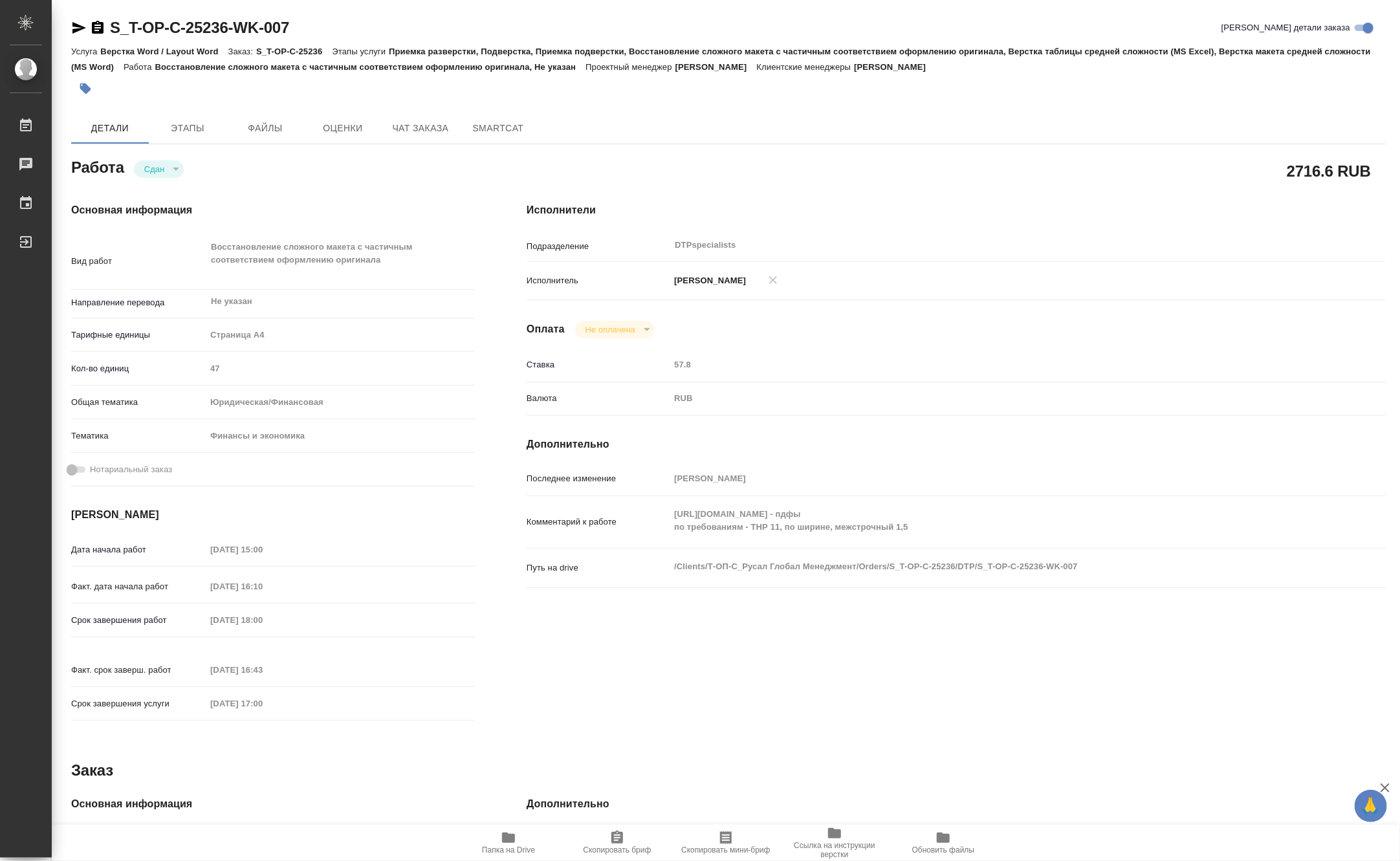
type textarea "x"
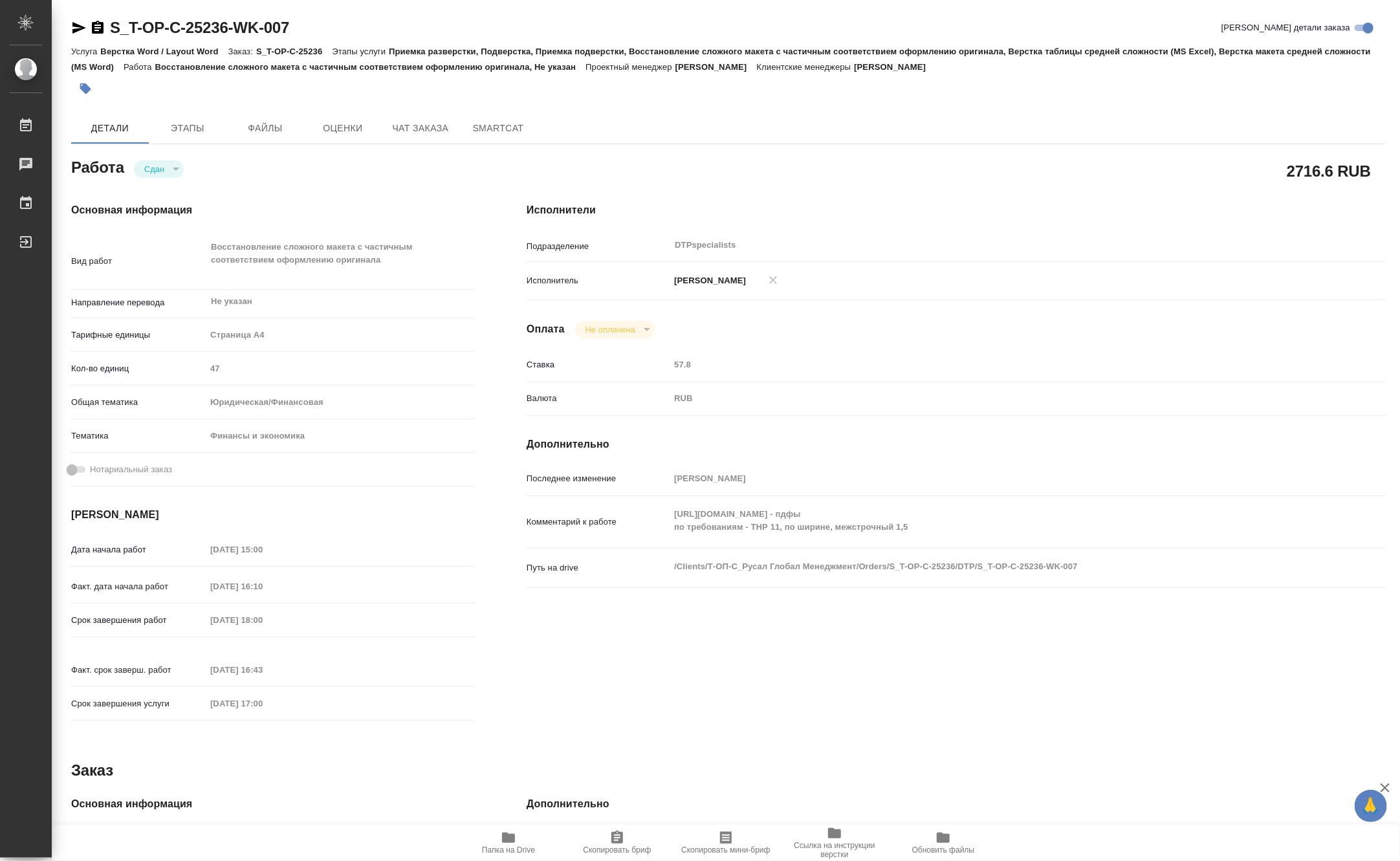
type textarea "x"
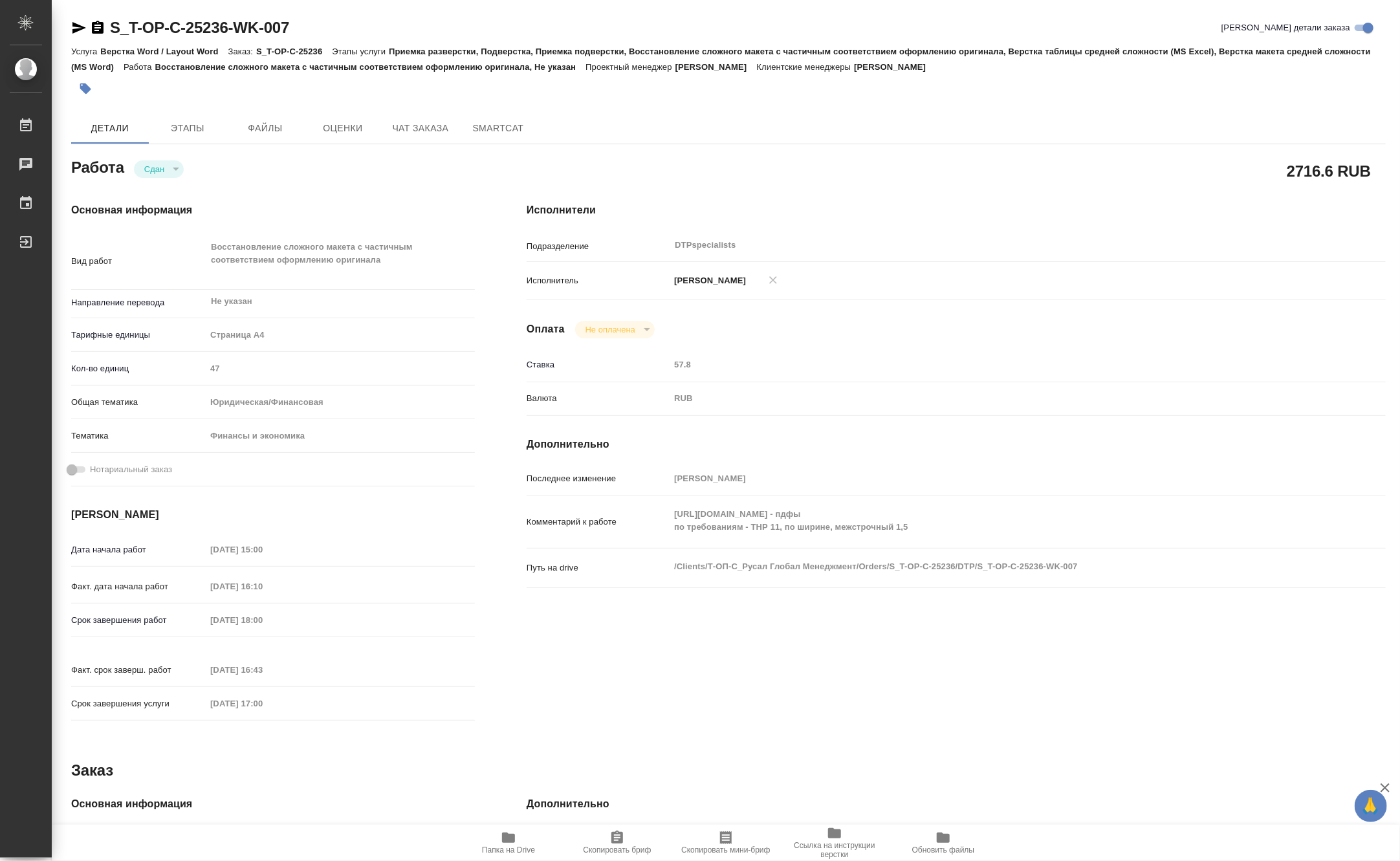
type textarea "x"
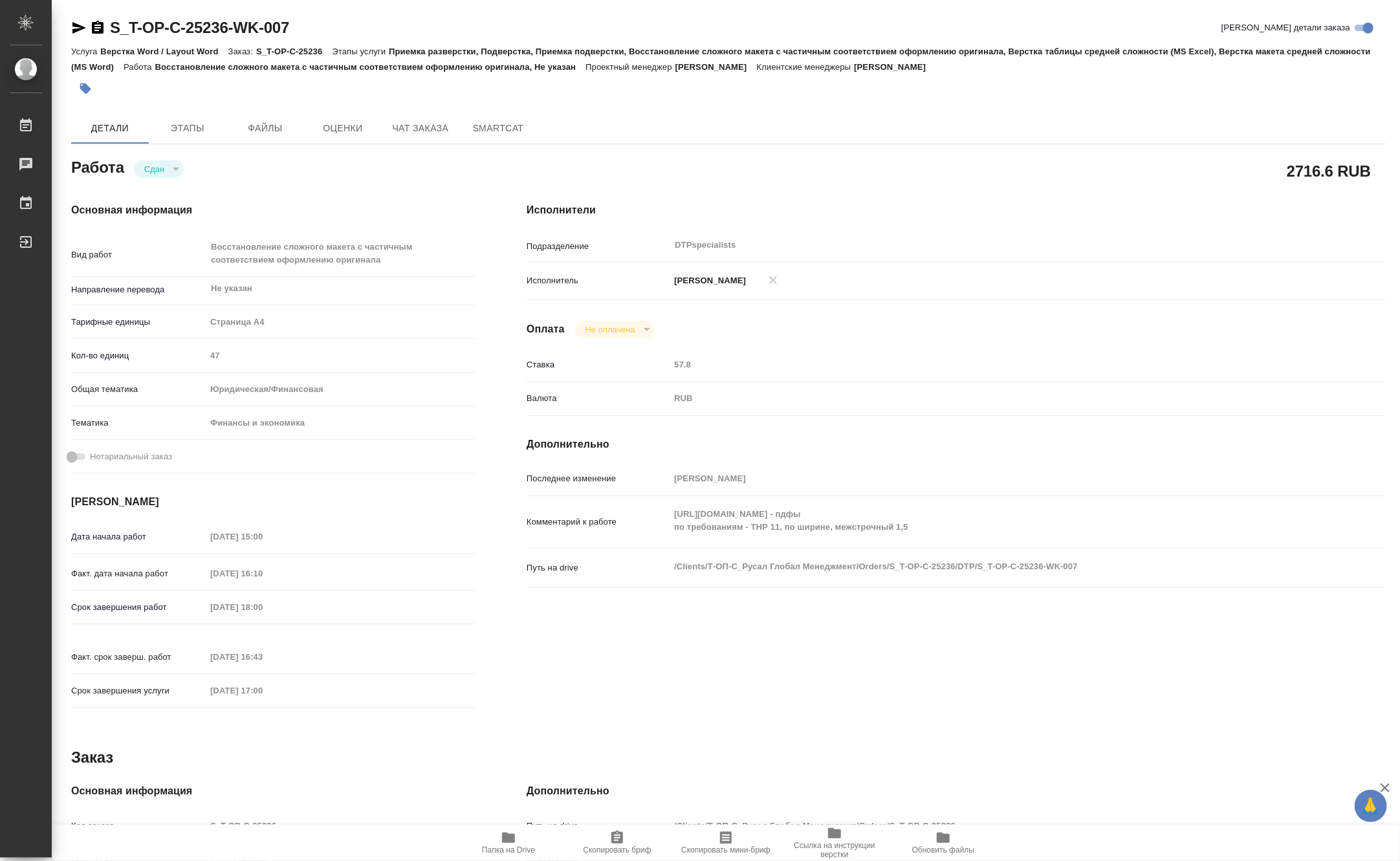
type textarea "x"
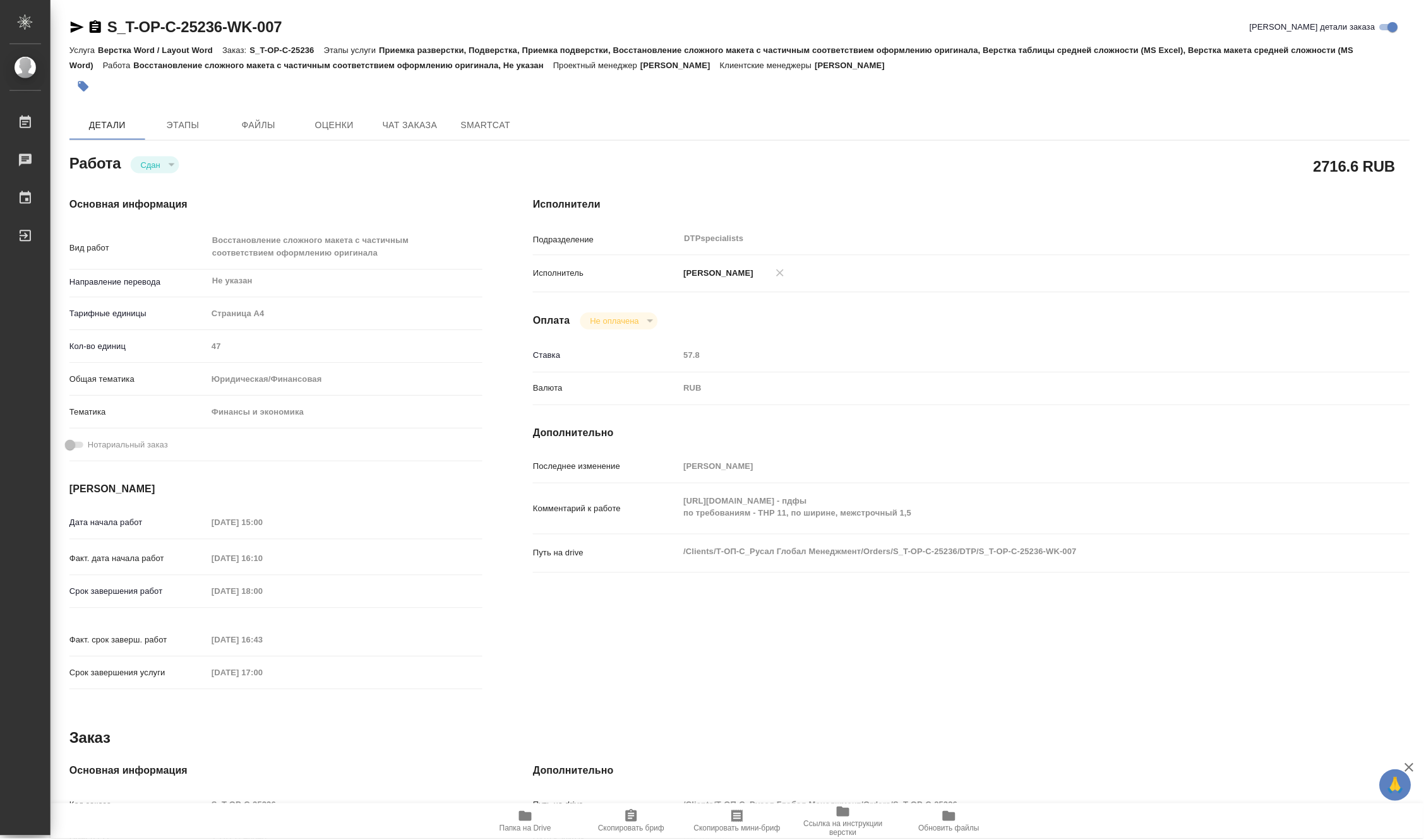
type textarea "x"
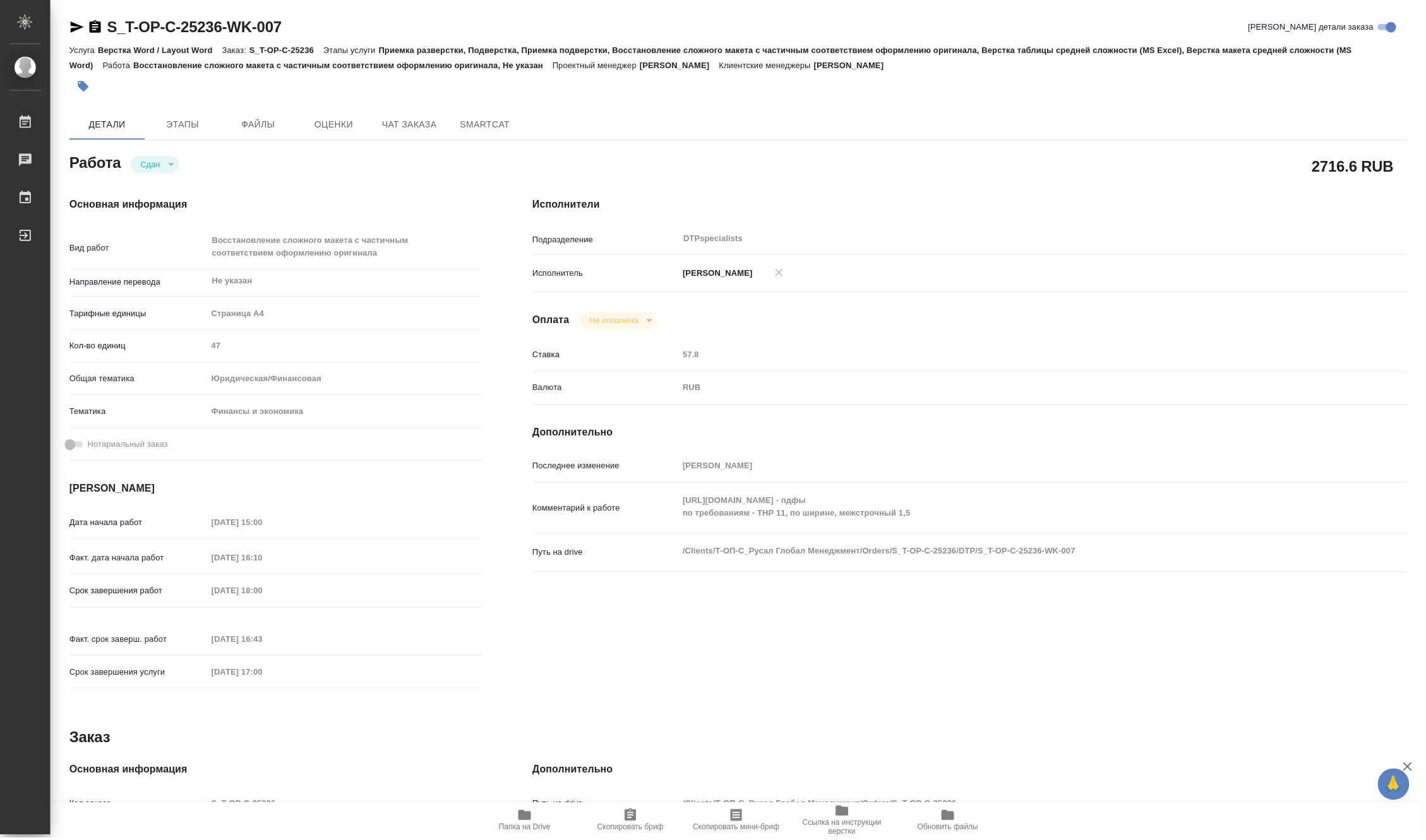
type textarea "x"
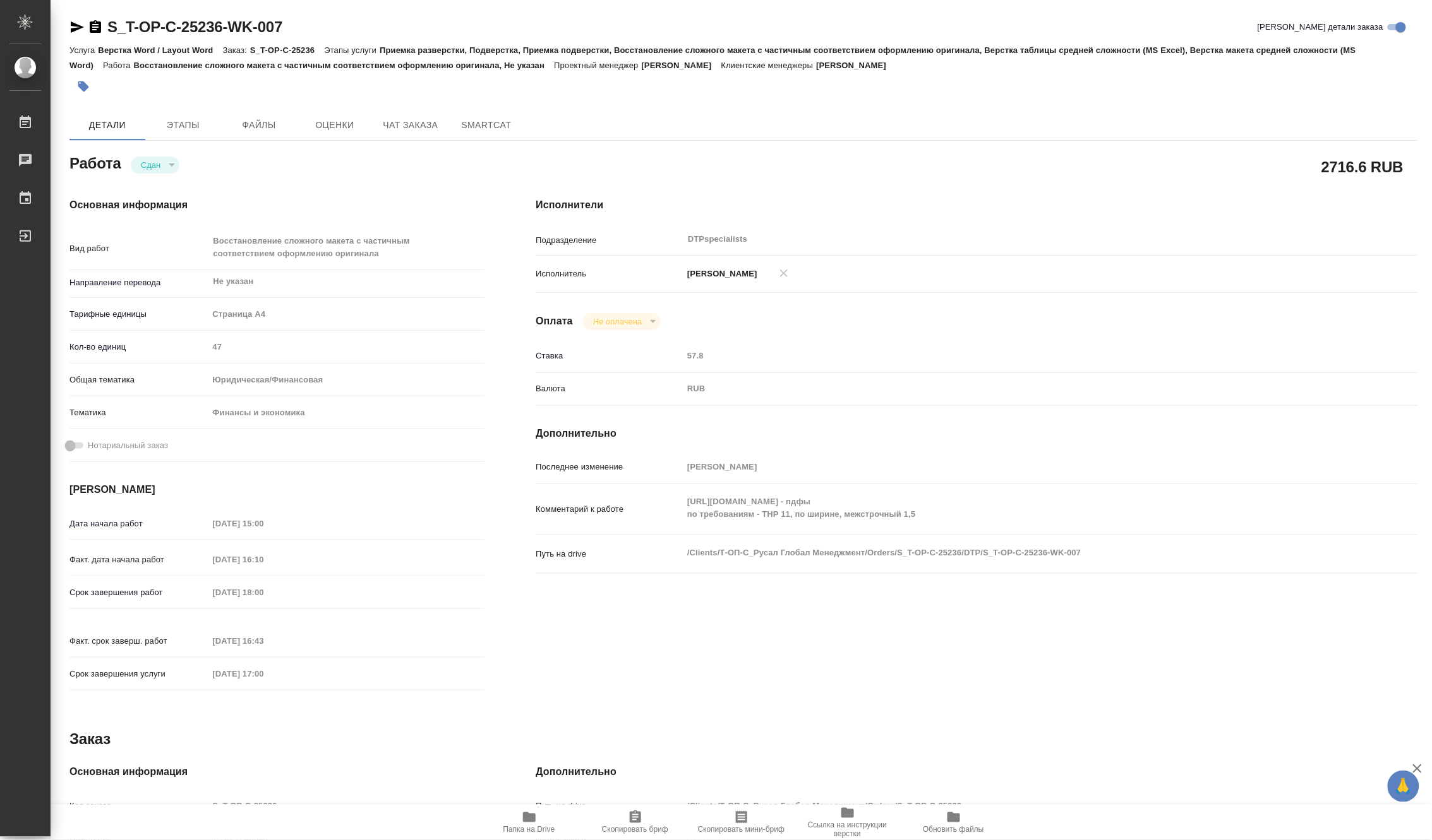
type textarea "x"
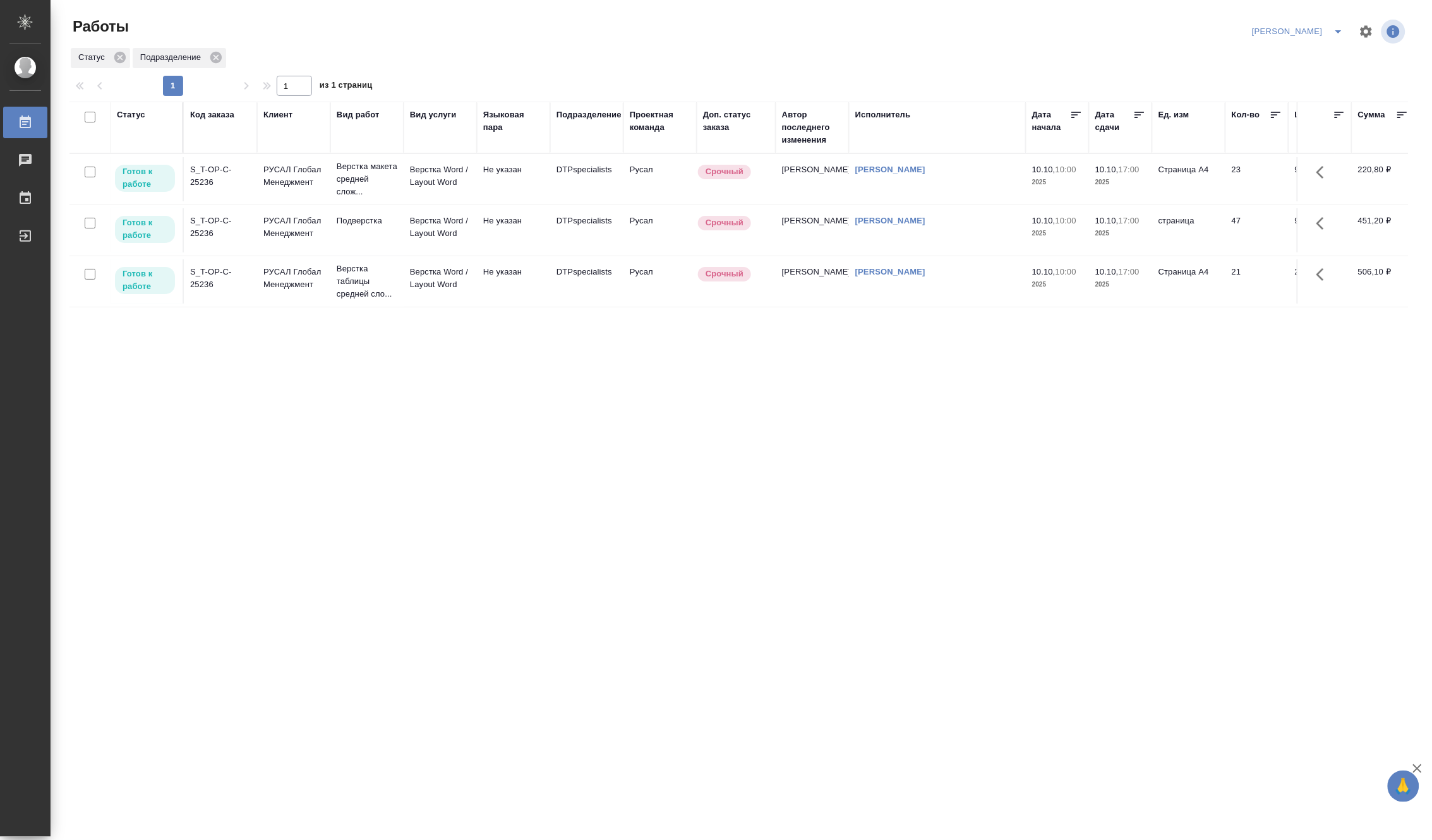
click at [1337, 27] on icon "split button" at bounding box center [1338, 32] width 15 height 15
click at [1287, 96] on li "Ждемс" at bounding box center [1291, 97] width 121 height 20
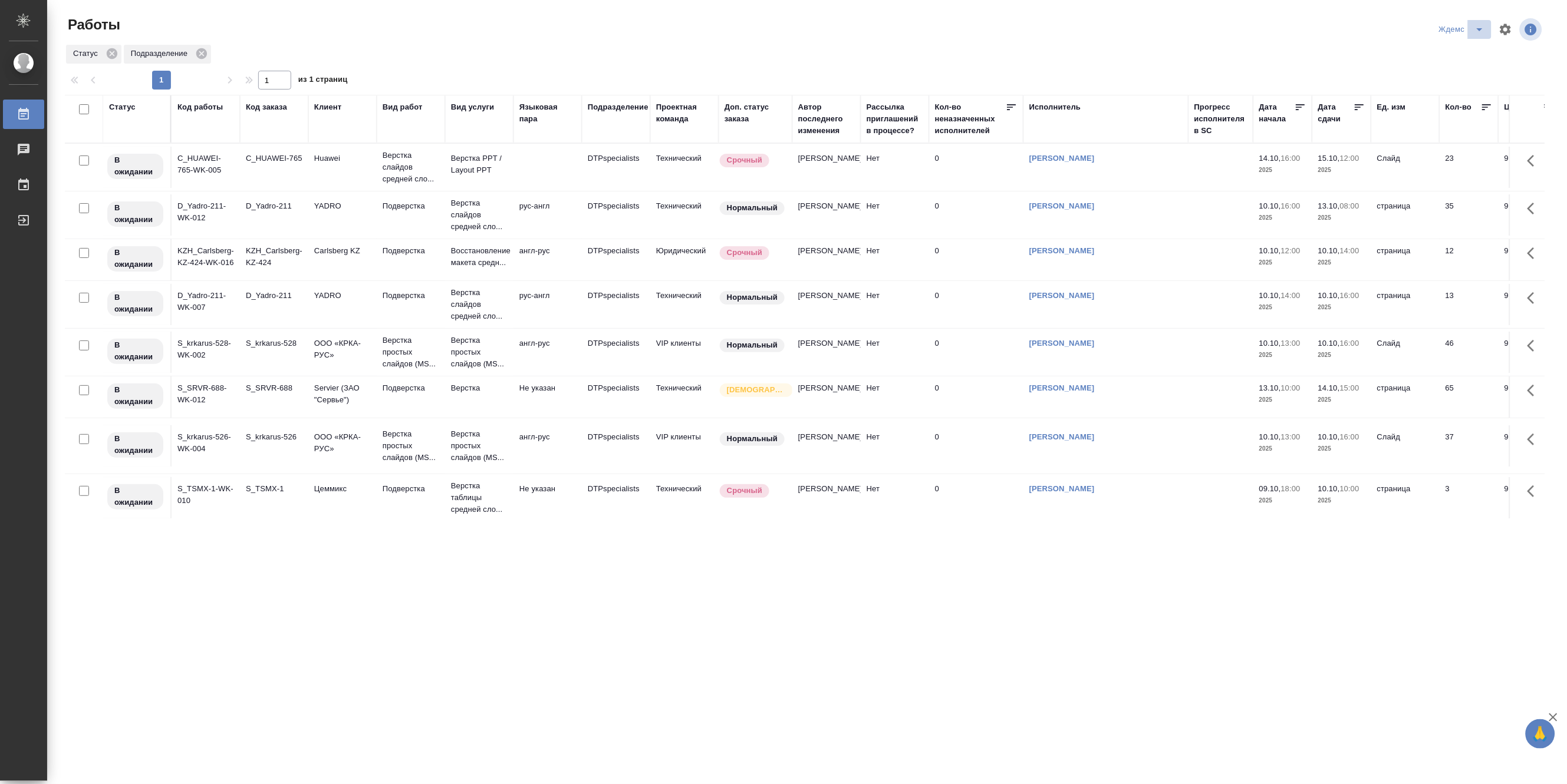
click at [1336, 28] on icon "split button" at bounding box center [1479, 29] width 14 height 14
click at [1336, 108] on li "Верстка и Дизайн" at bounding box center [1470, 110] width 113 height 19
